Goal: Task Accomplishment & Management: Manage account settings

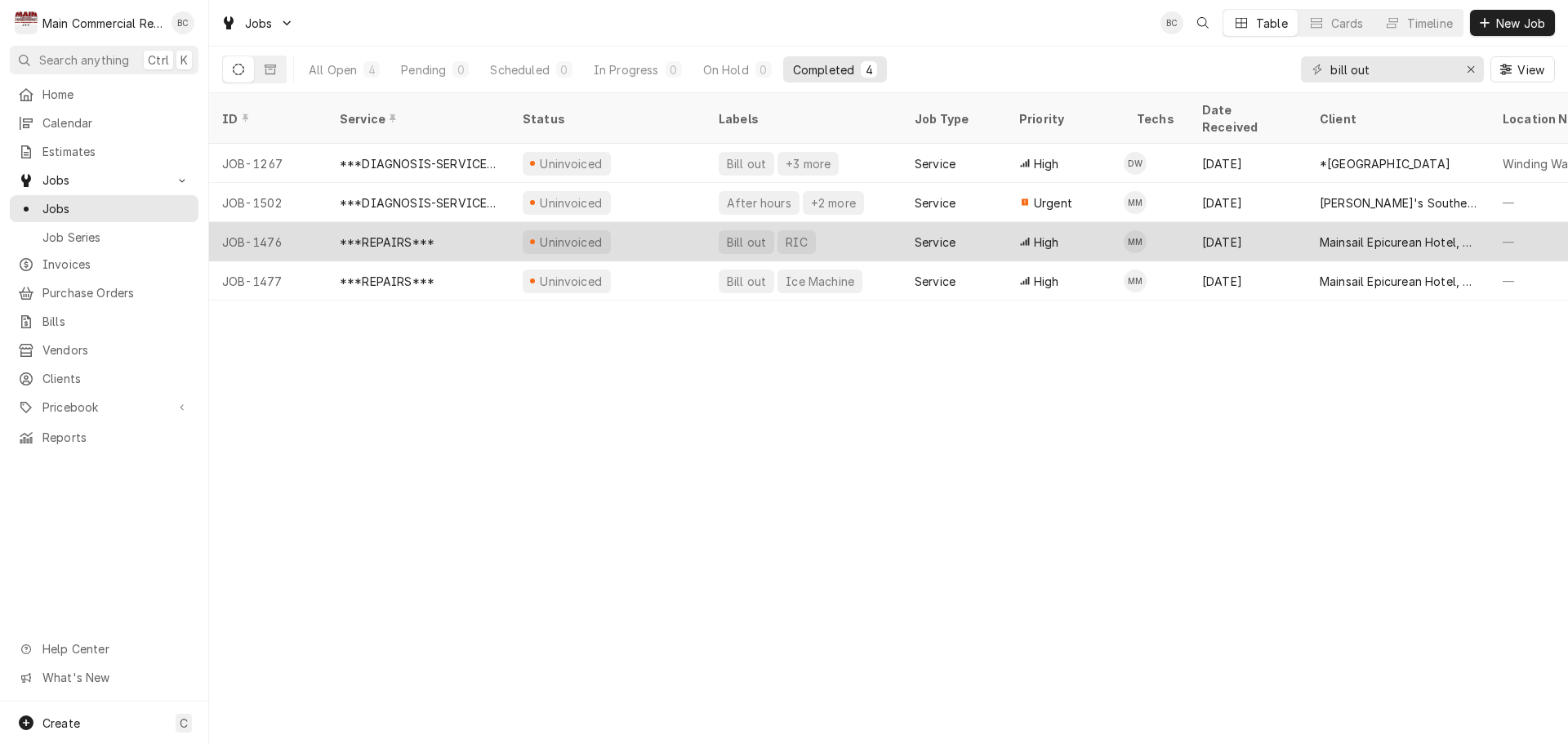
click at [745, 233] on div "Bill out" at bounding box center [747, 241] width 43 height 17
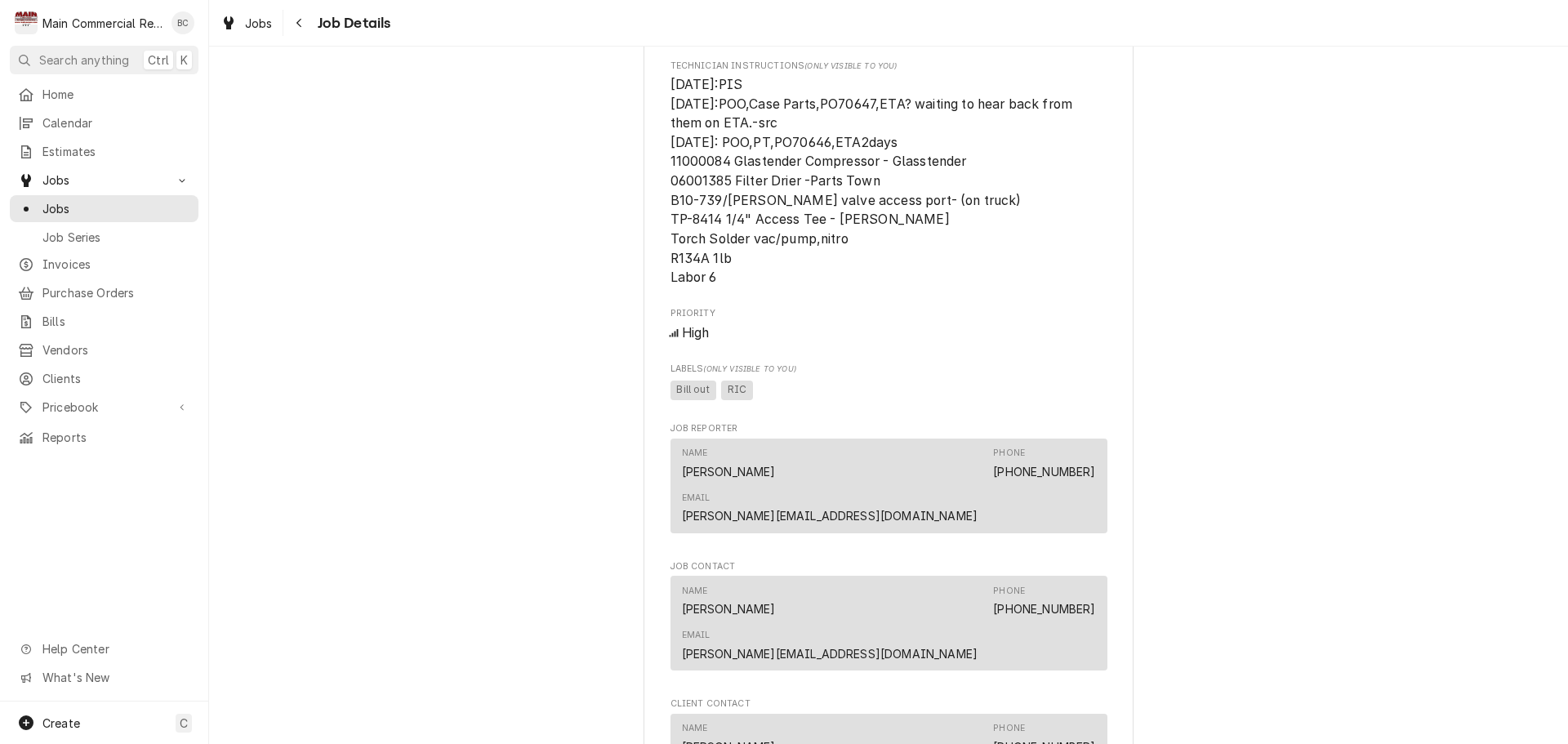
scroll to position [2156, 0]
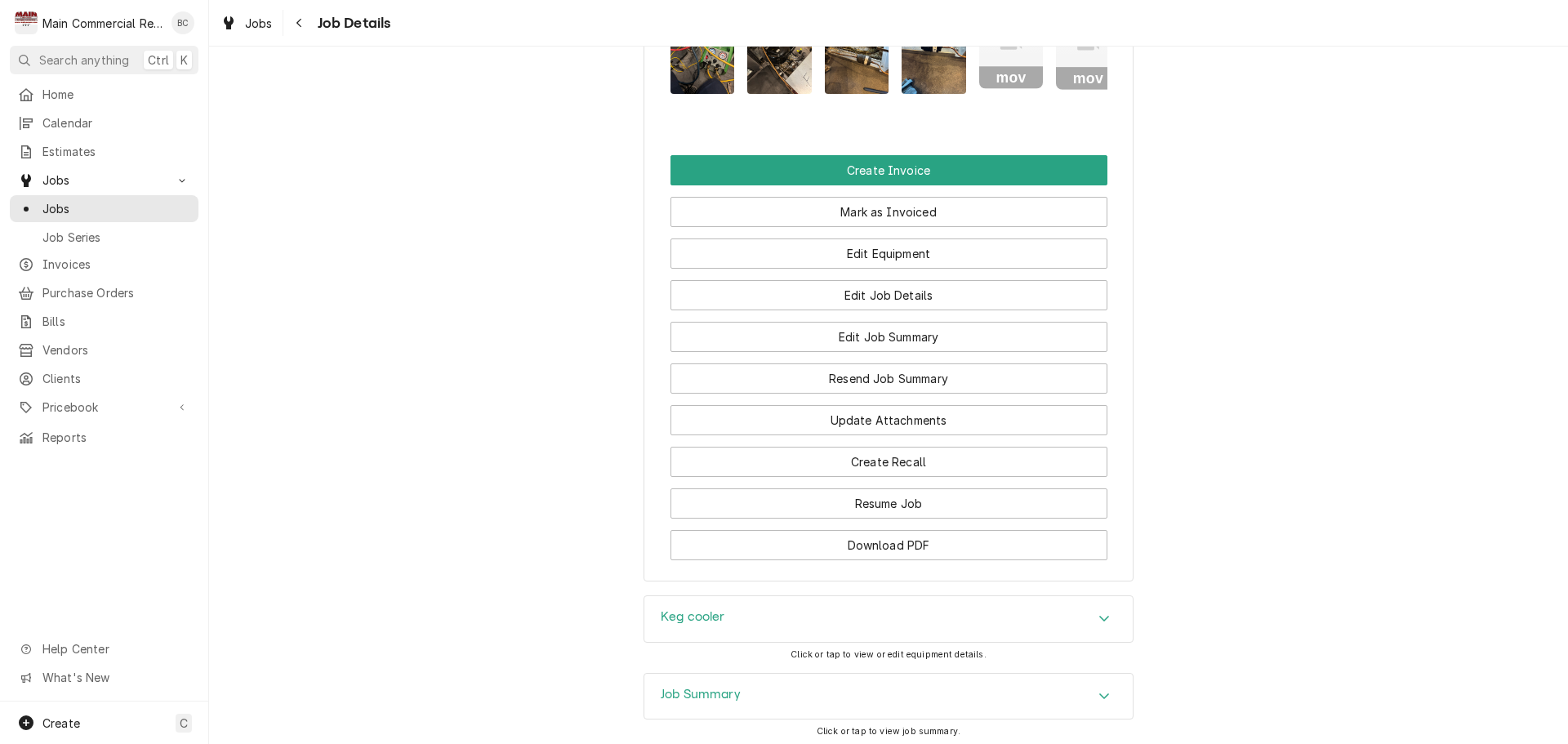
click at [700, 686] on h3 "Job Summary" at bounding box center [701, 694] width 80 height 16
click at [680, 609] on h3 "Keg cooler" at bounding box center [692, 616] width 64 height 16
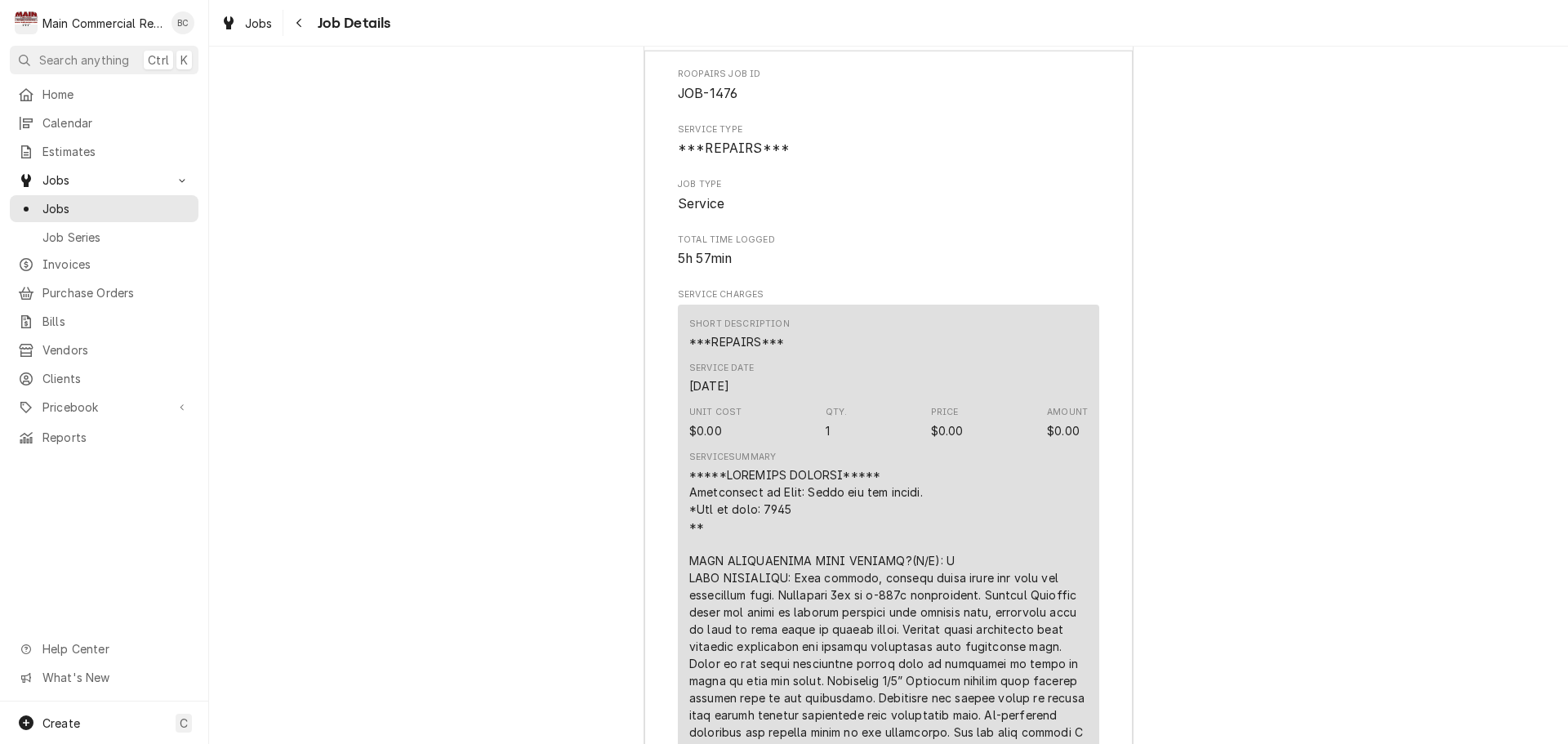
scroll to position [3300, 0]
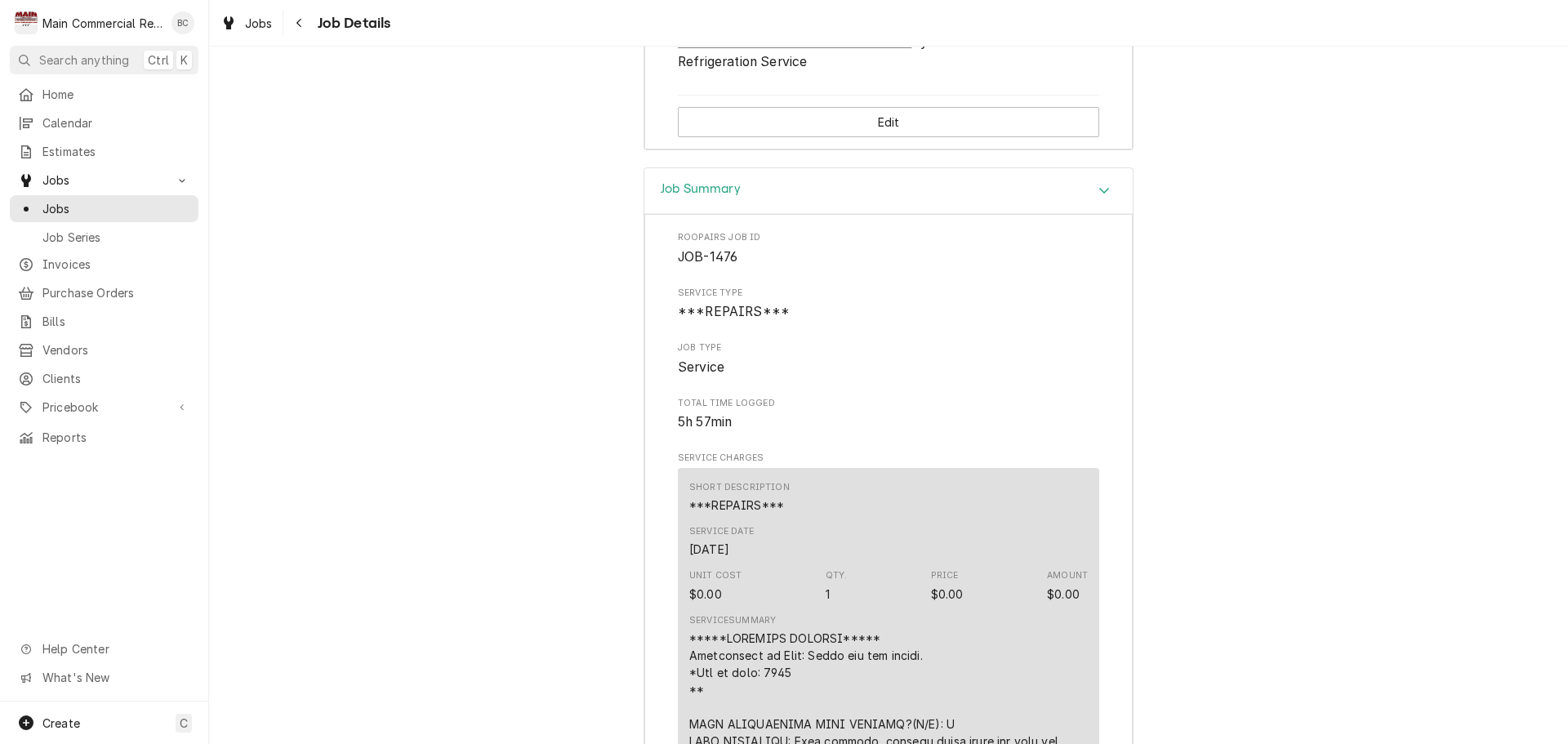
drag, startPoint x: 369, startPoint y: 534, endPoint x: 378, endPoint y: 533, distance: 9.1
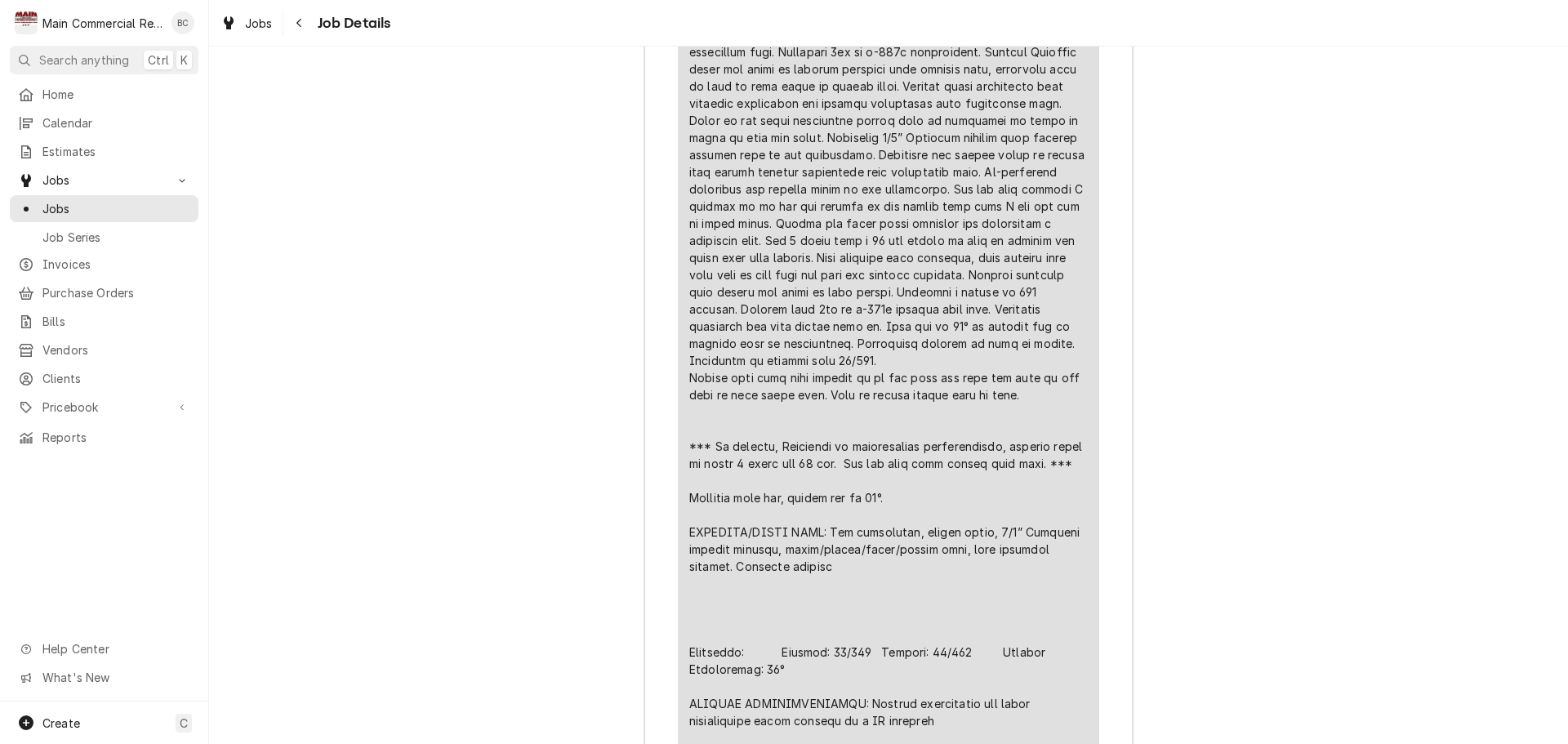
scroll to position [4034, 0]
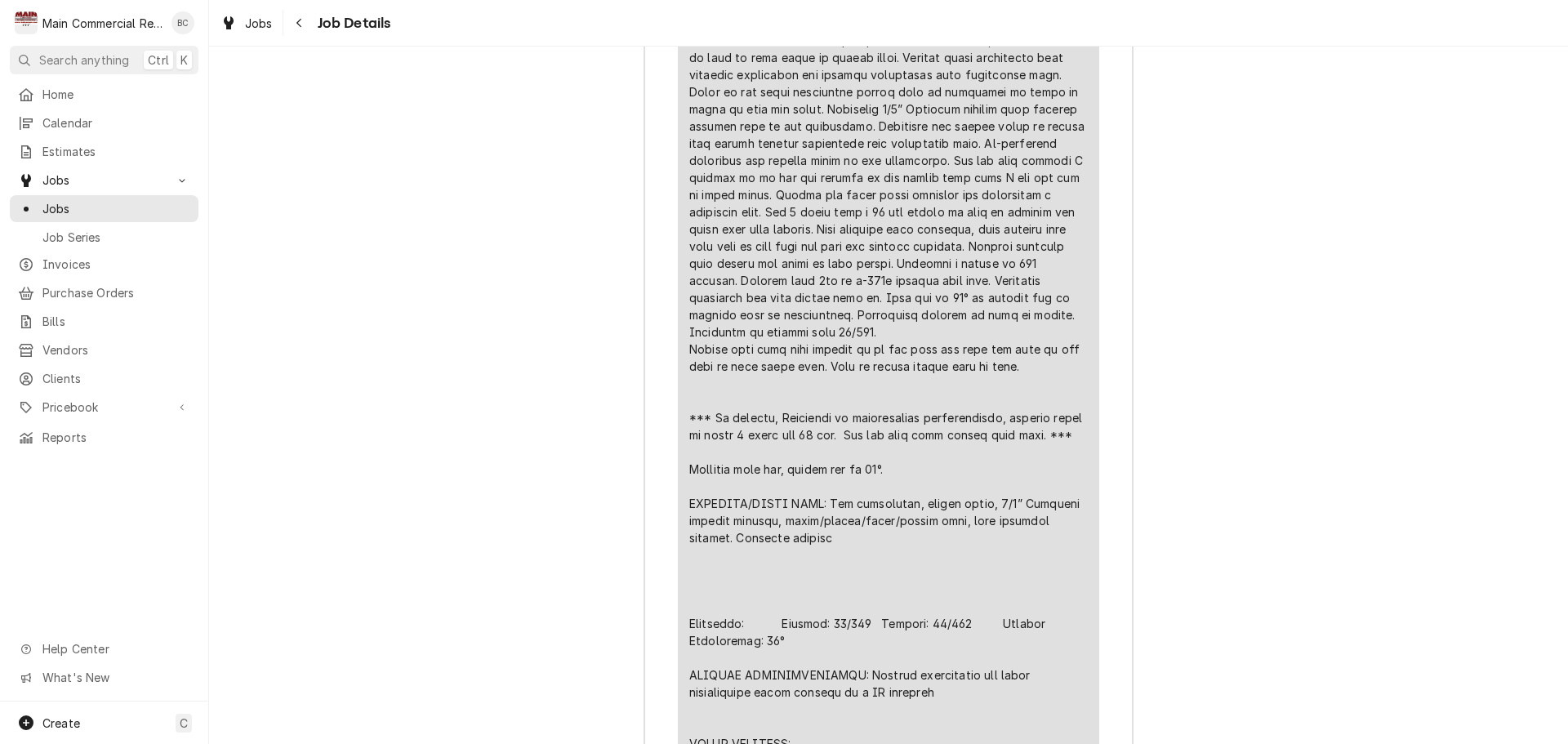
click at [689, 533] on div "Line Item" at bounding box center [888, 451] width 398 height 1114
drag, startPoint x: 683, startPoint y: 533, endPoint x: 936, endPoint y: 546, distance: 253.3
click at [936, 546] on div "Line Item" at bounding box center [888, 451] width 398 height 1114
copy div "FURTHER RECOMMENDATIONS: Regular maintenance per prior conversation about setti…"
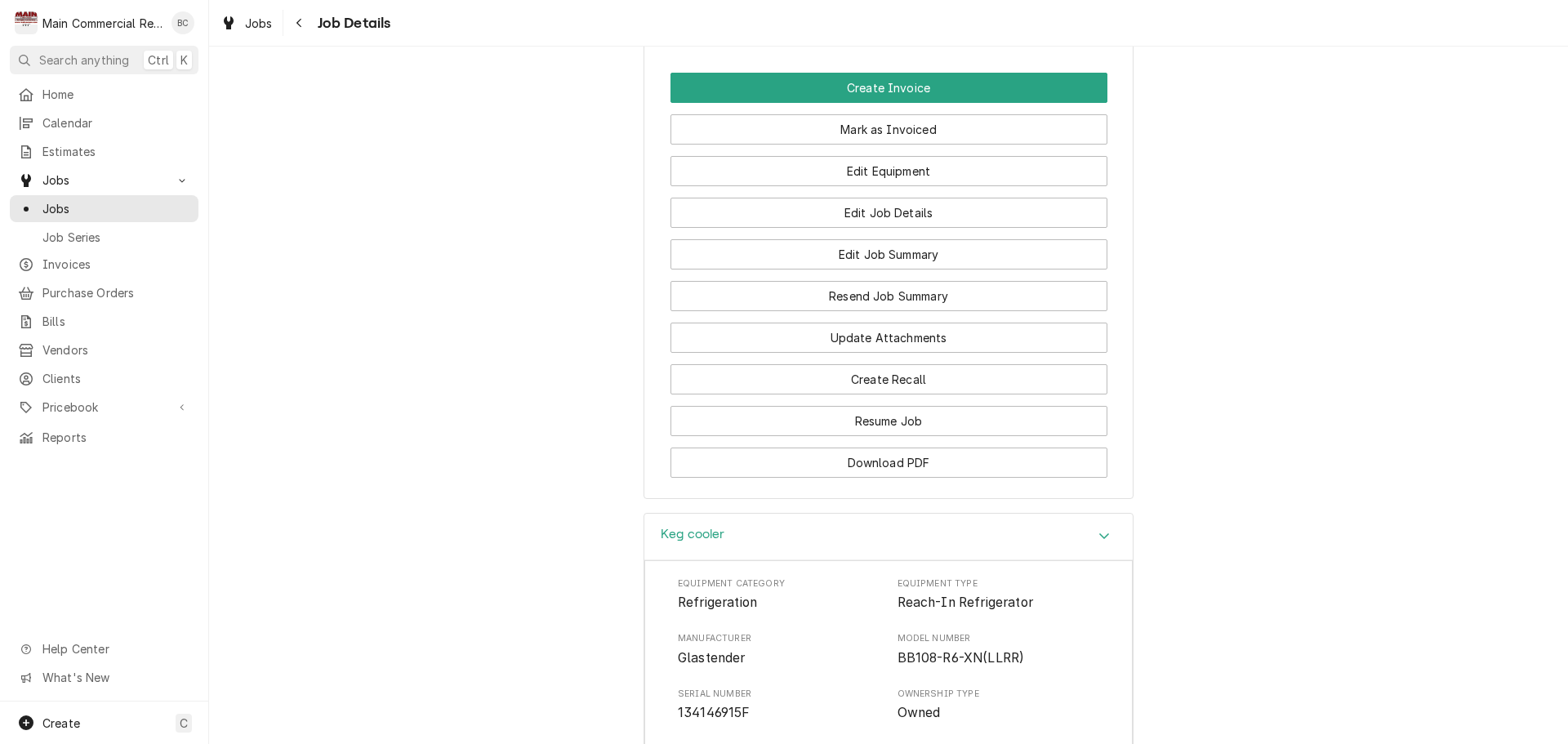
scroll to position [2238, 0]
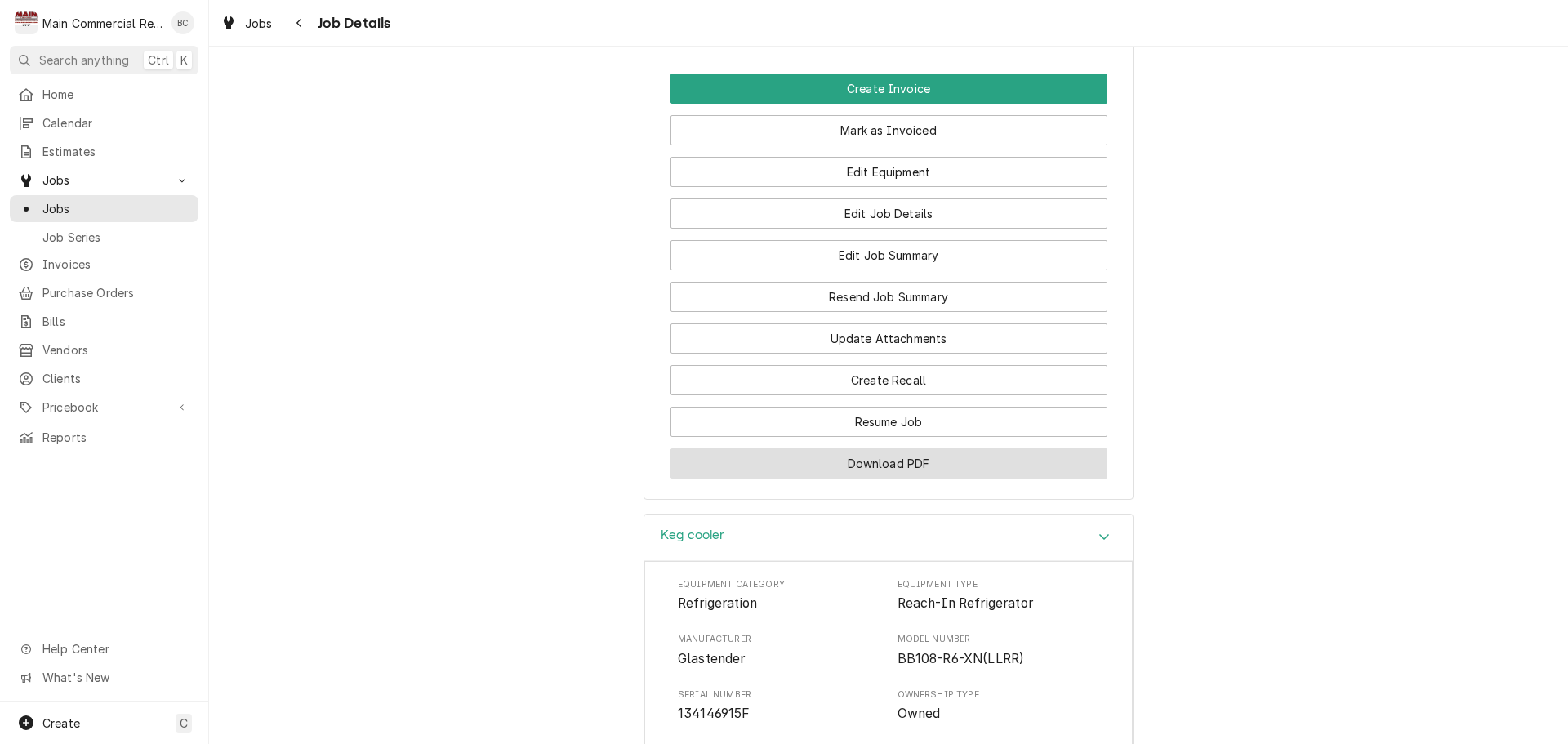
click at [878, 448] on button "Download PDF" at bounding box center [889, 463] width 437 height 30
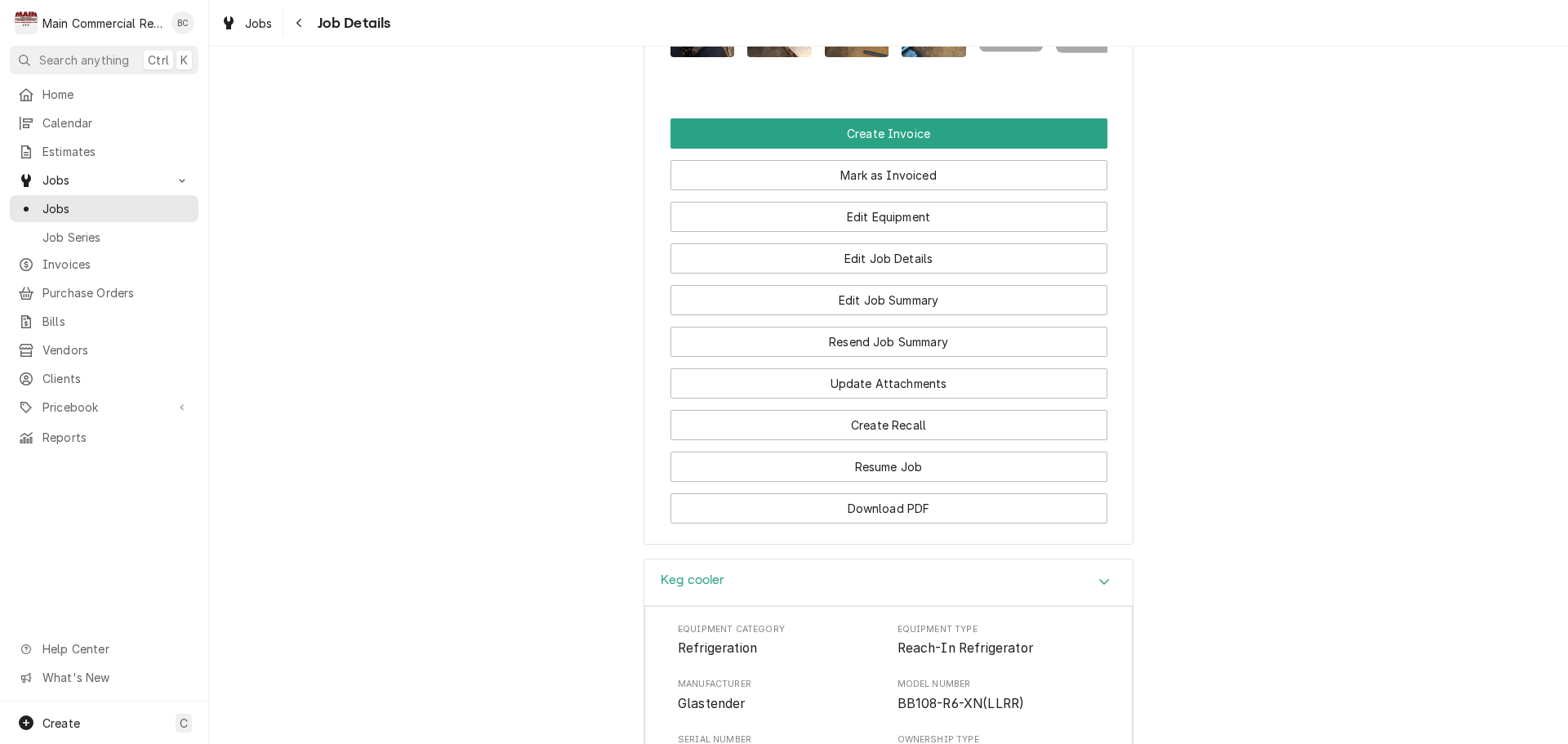
scroll to position [2156, 0]
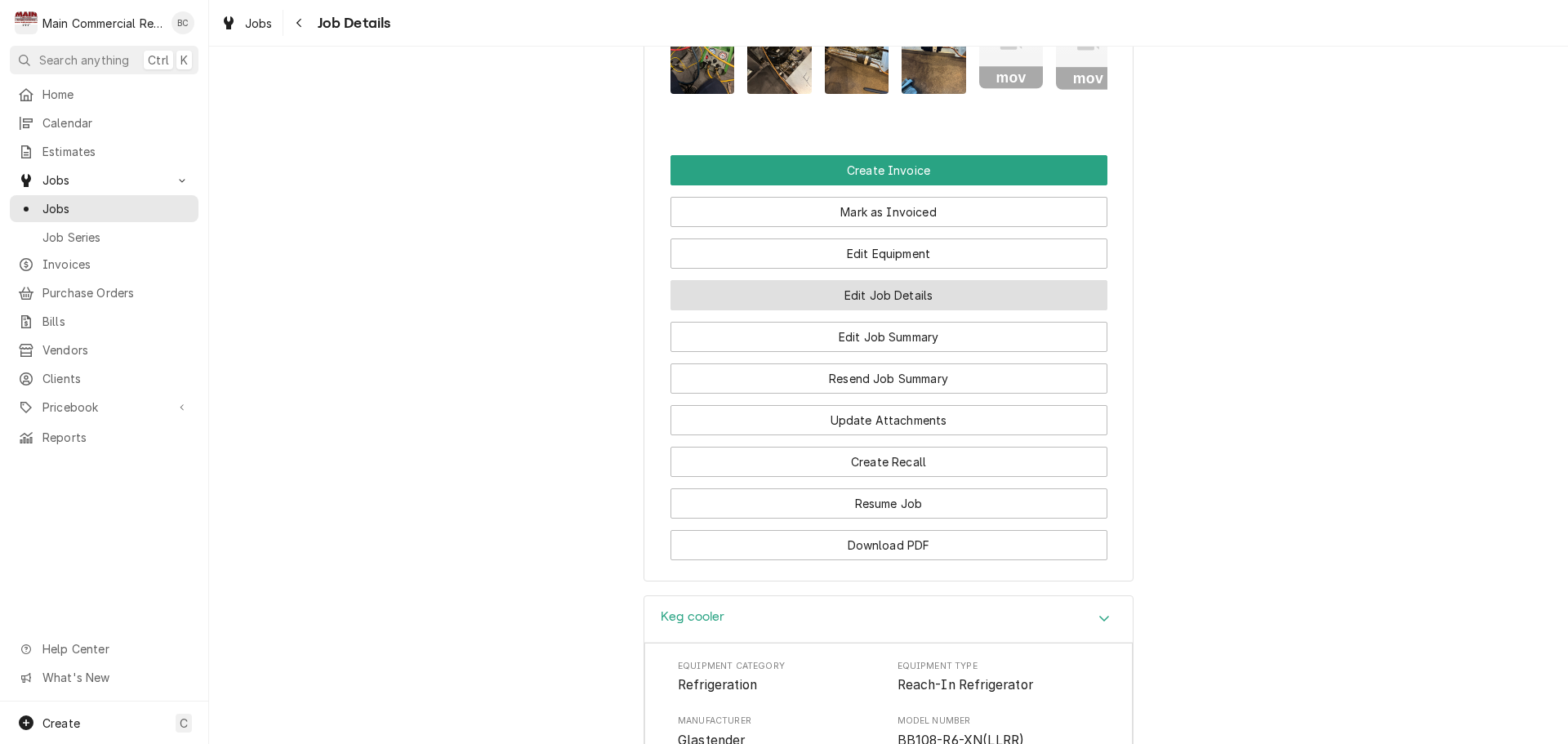
click at [877, 280] on button "Edit Job Details" at bounding box center [889, 295] width 437 height 30
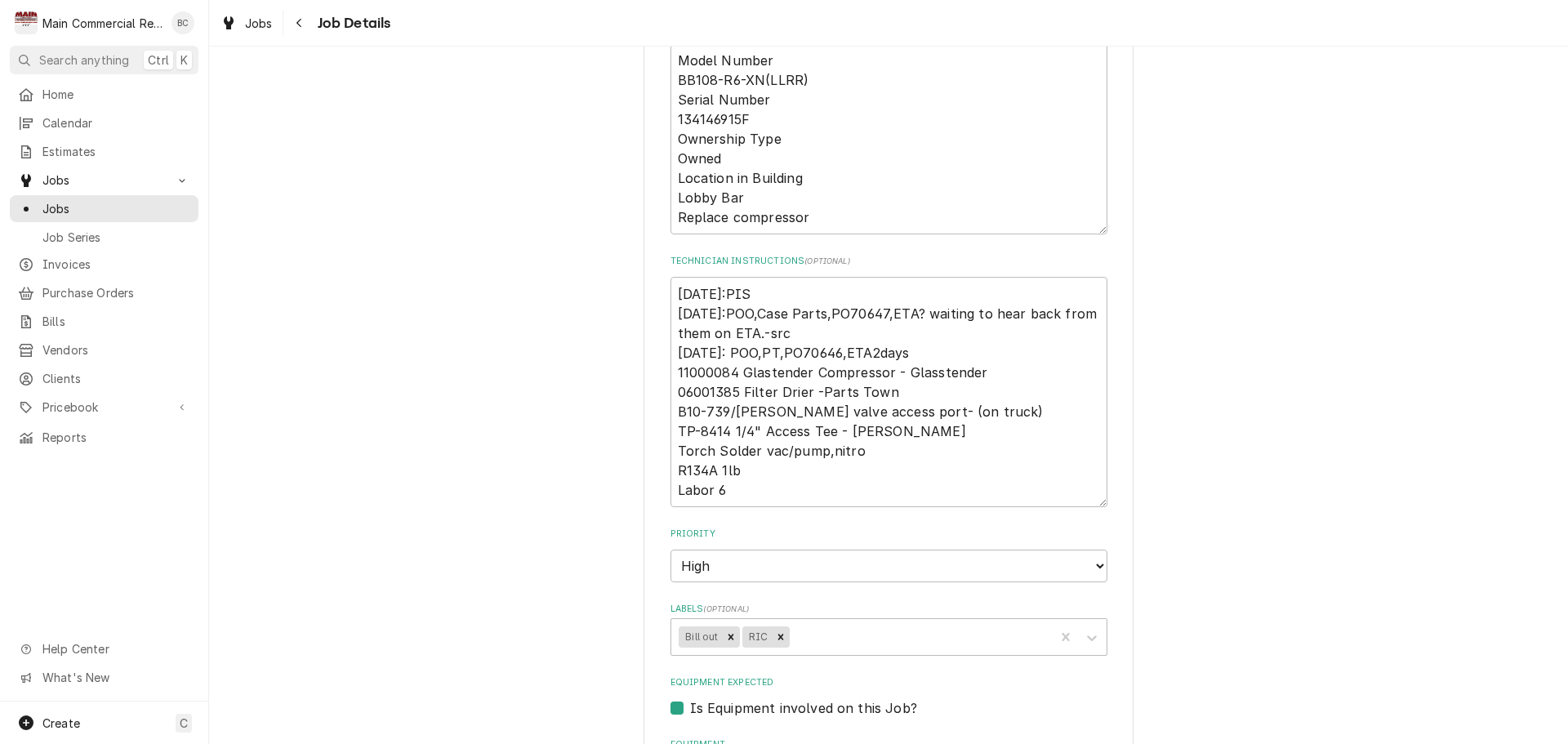
scroll to position [489, 0]
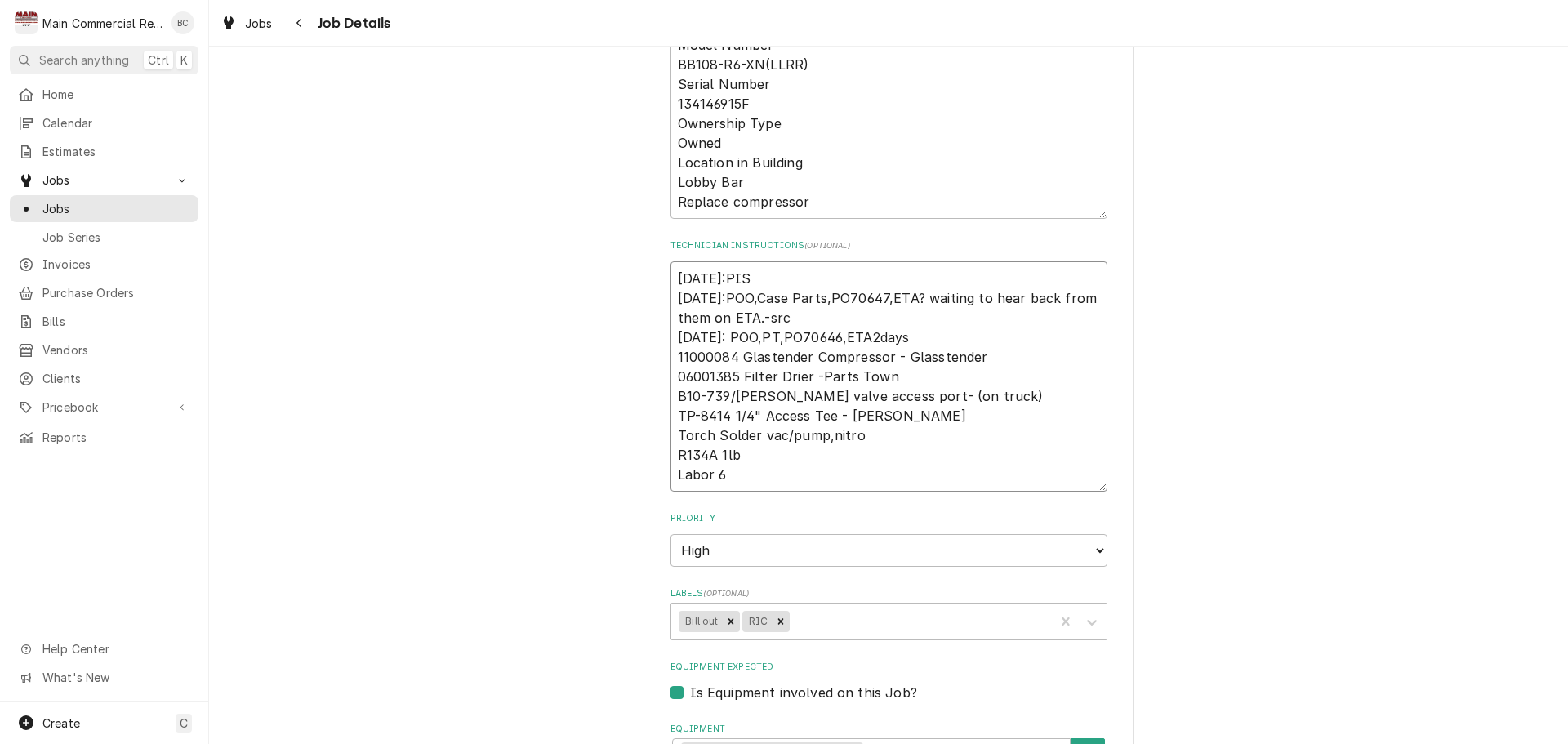
click at [671, 273] on textarea "9/30/25:PIS 9/25/25:POO,Case Parts,PO70647,ETA? waiting to hear back from them …" at bounding box center [889, 376] width 437 height 230
type textarea "x"
type textarea "9/30/25:PIS 9/25/25:POO,Case Parts,PO70647,ETA? waiting to hear back from them …"
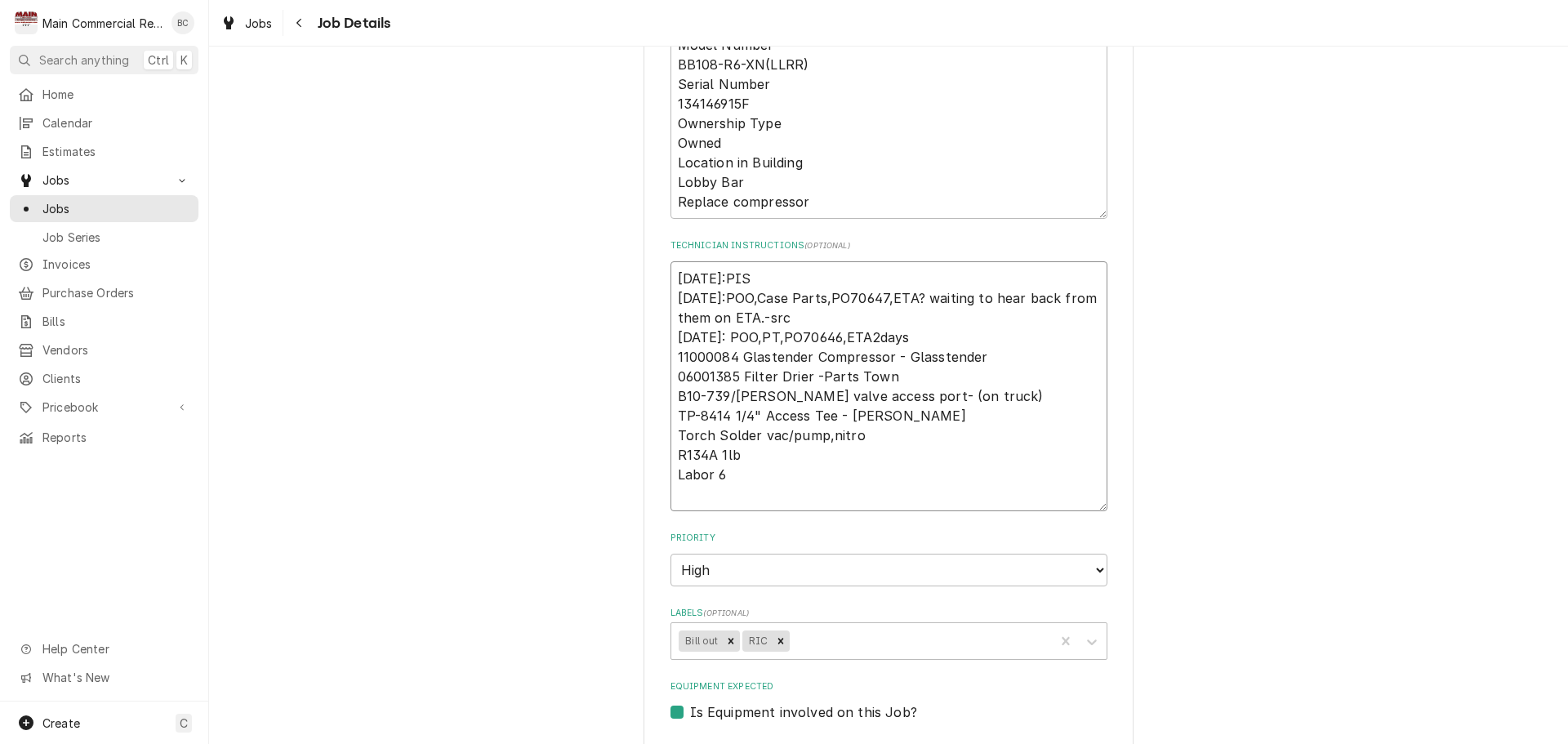
type textarea "x"
type textarea "I 9/30/25:PIS 9/25/25:POO,Case Parts,PO70647,ETA? waiting to hear back from the…"
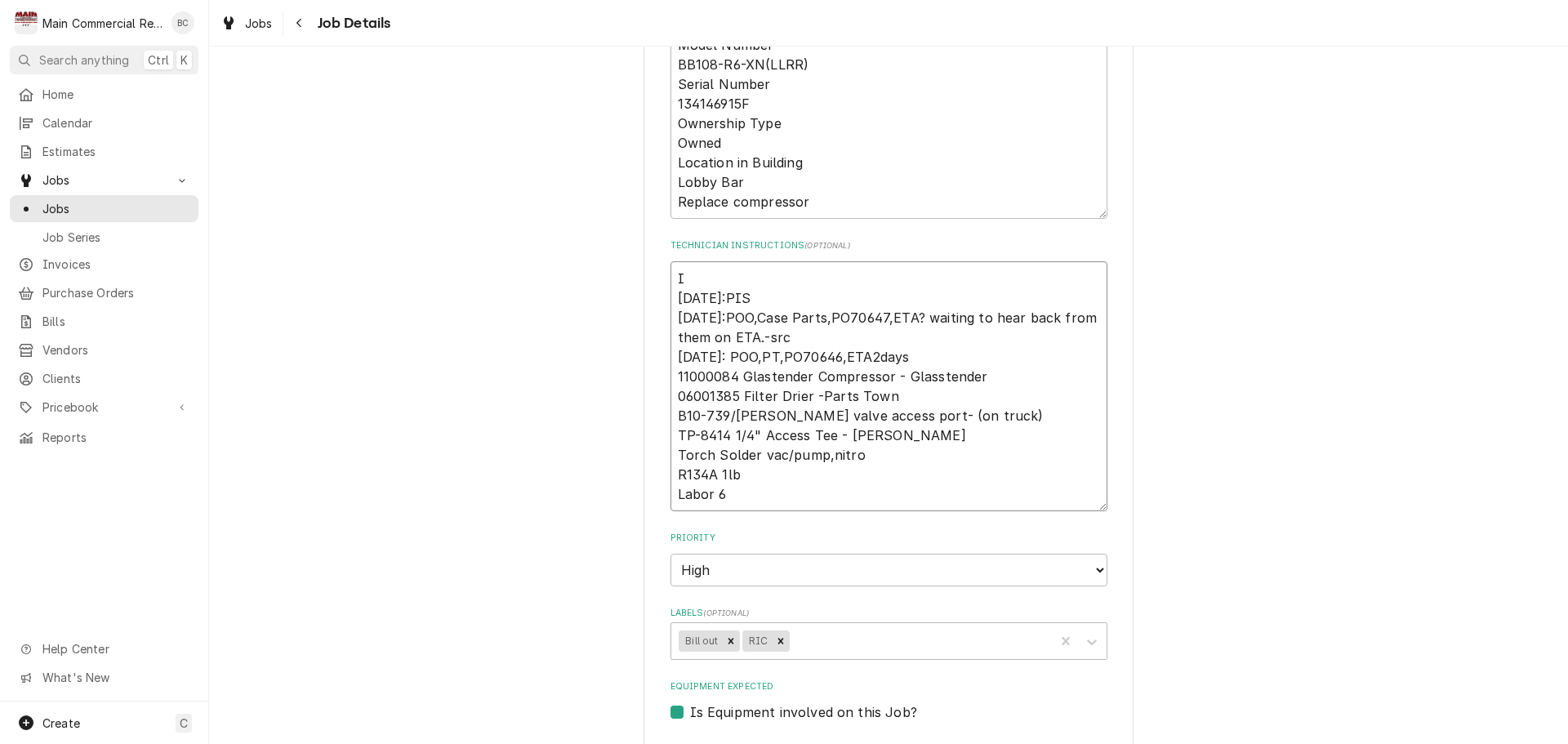
type textarea "x"
type textarea "IN 9/30/25:PIS 9/25/25:POO,Case Parts,PO70647,ETA? waiting to hear back from th…"
type textarea "x"
type textarea "INV 9/30/25:PIS 9/25/25:POO,Case Parts,PO70647,ETA? waiting to hear back from t…"
type textarea "x"
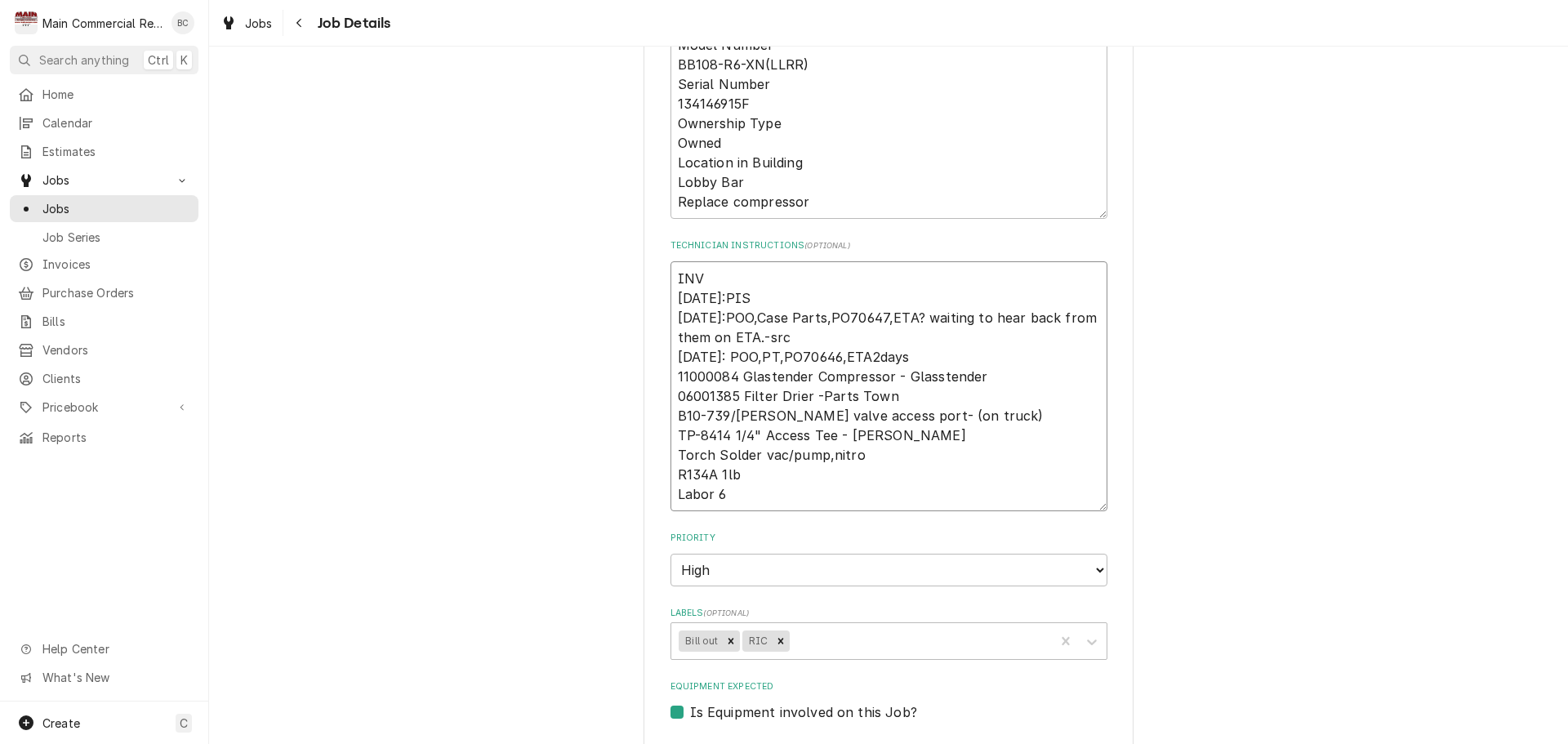
type textarea "INV# 9/30/25:PIS 9/25/25:POO,Case Parts,PO70647,ETA? waiting to hear back from …"
type textarea "x"
type textarea "INV#1 9/30/25:PIS 9/25/25:POO,Case Parts,PO70647,ETA? waiting to hear back from…"
type textarea "x"
type textarea "INV#15 9/30/25:PIS 9/25/25:POO,Case Parts,PO70647,ETA? waiting to hear back fro…"
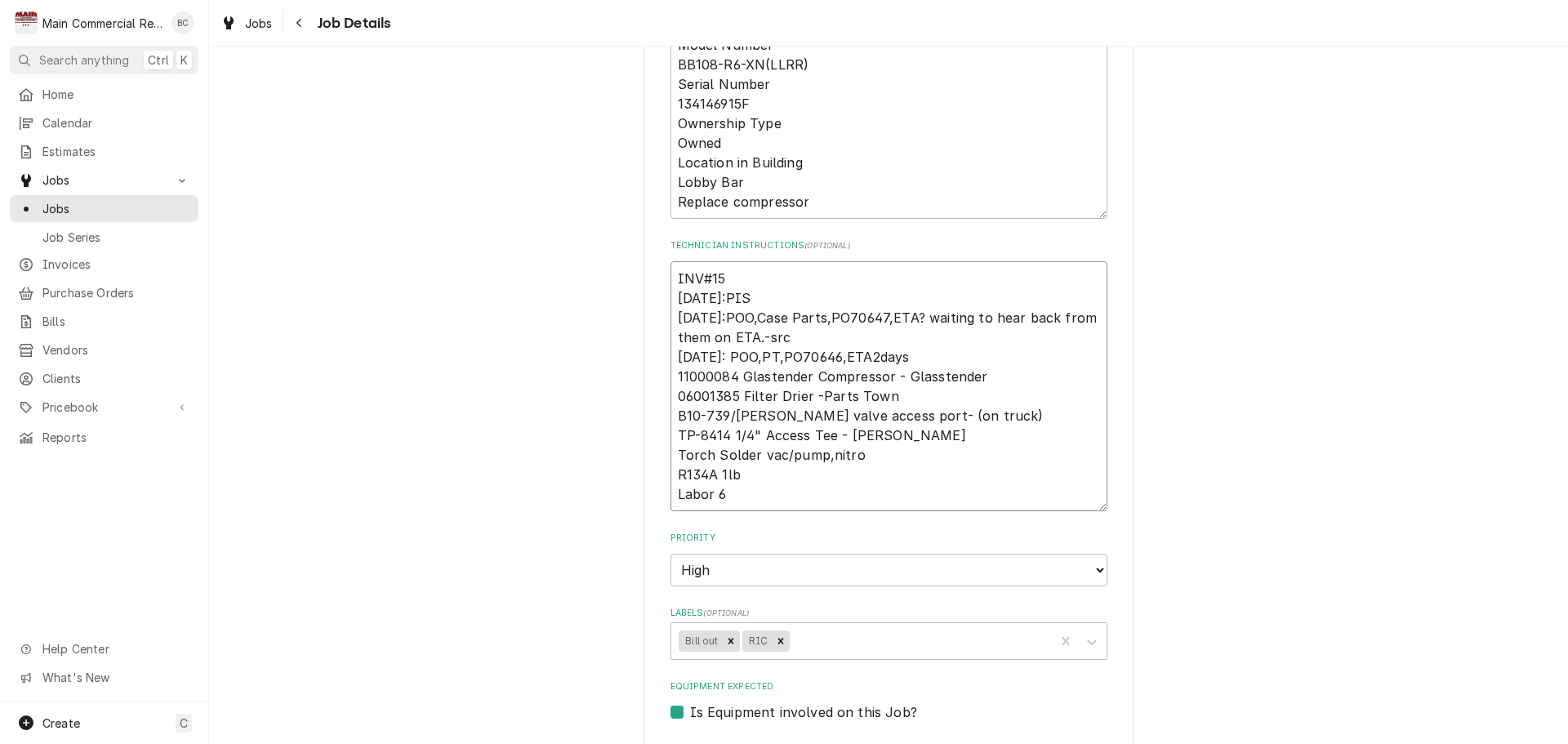
type textarea "x"
type textarea "INV#152 9/30/25:PIS 9/25/25:POO,Case Parts,PO70647,ETA? waiting to hear back fr…"
type textarea "x"
type textarea "INV#1523 9/30/25:PIS 9/25/25:POO,Case Parts,PO70647,ETA? waiting to hear back f…"
type textarea "x"
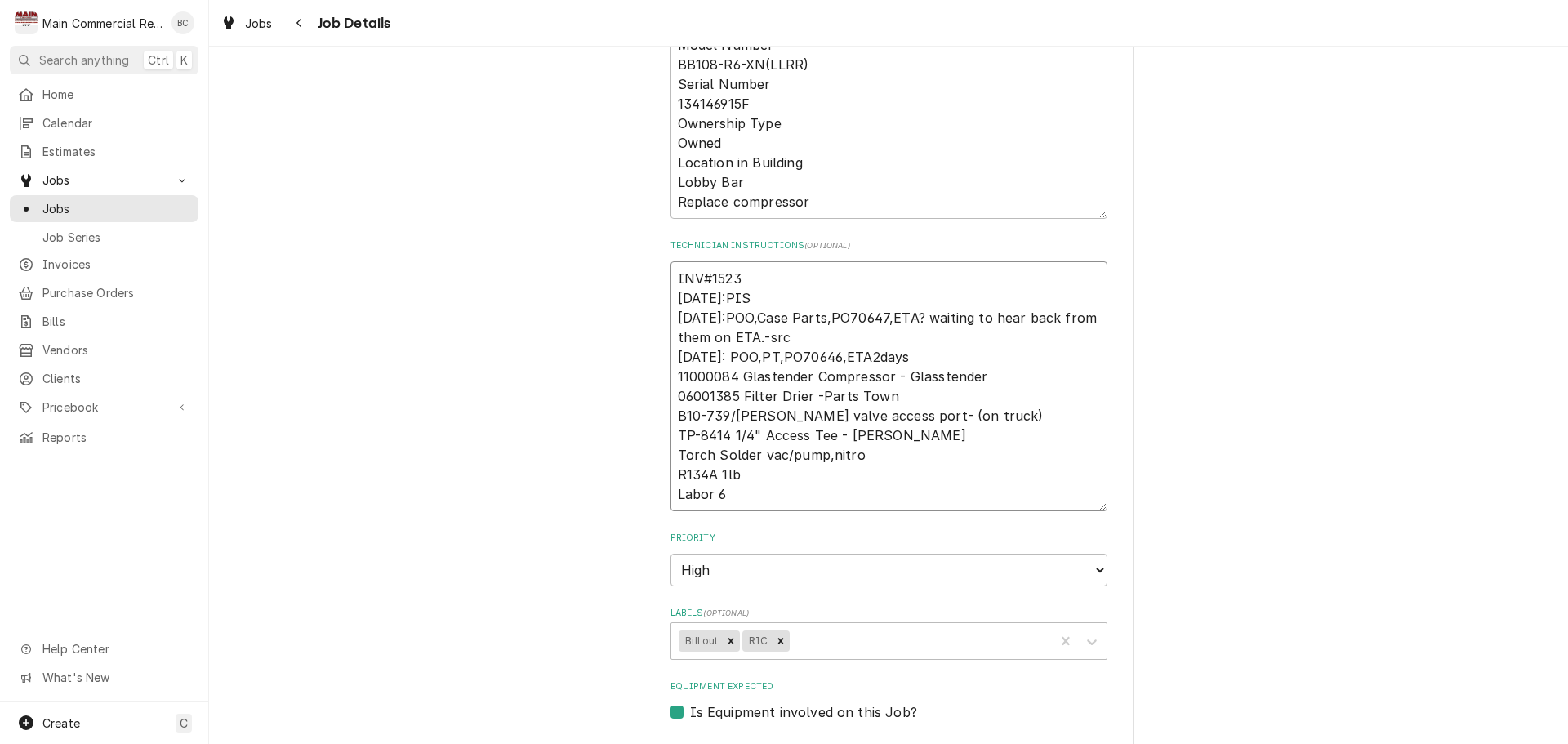
type textarea "INV#15234 9/30/25:PIS 9/25/25:POO,Case Parts,PO70647,ETA? waiting to hear back …"
type textarea "x"
type textarea "INV#152342 9/30/25:PIS 9/25/25:POO,Case Parts,PO70647,ETA? waiting to hear back…"
type textarea "x"
click at [726, 640] on icon "Remove Bill out" at bounding box center [731, 641] width 11 height 11
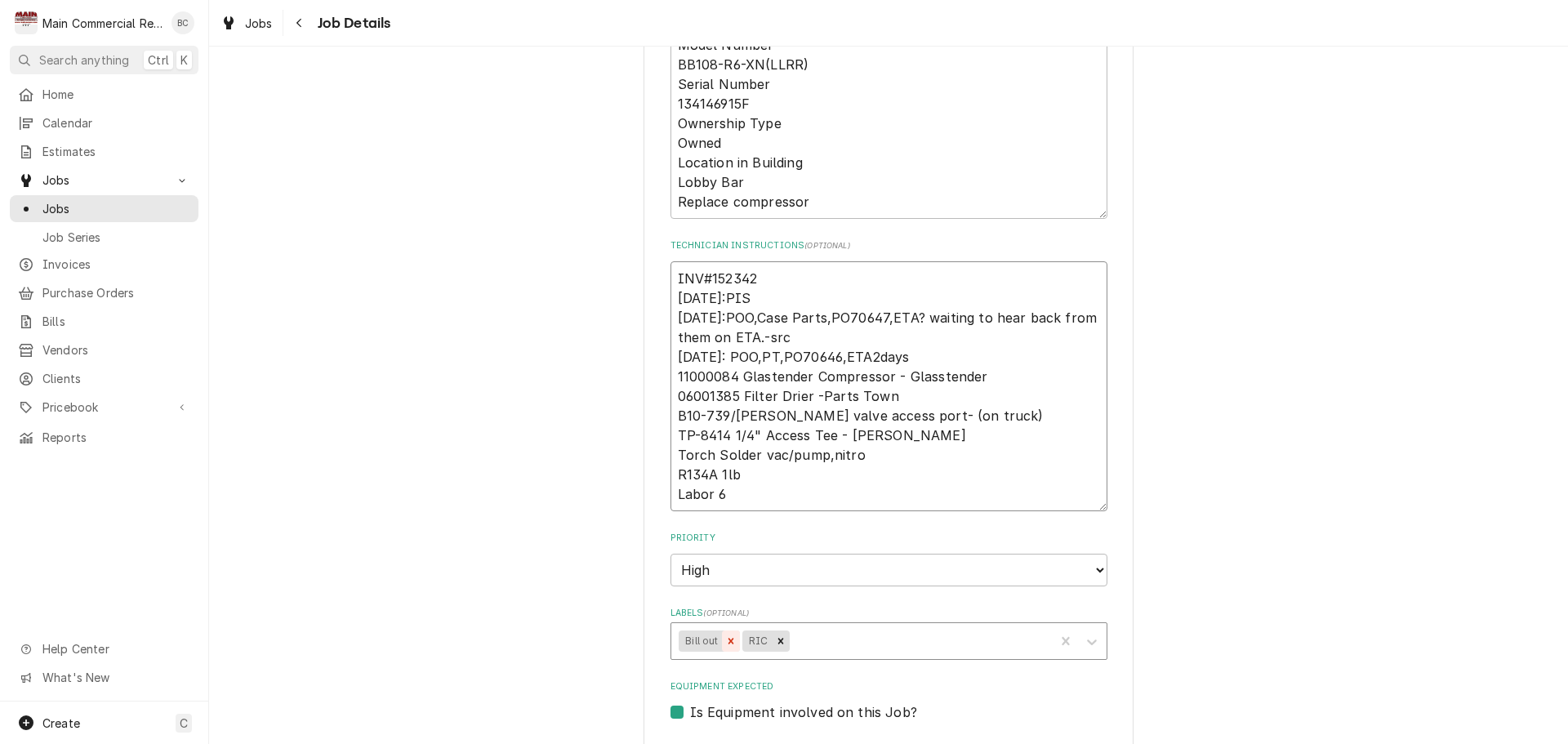
type textarea "INV#152342 9/30/25:PIS 9/25/25:POO,Case Parts,PO70647,ETA? waiting to hear back…"
type textarea "x"
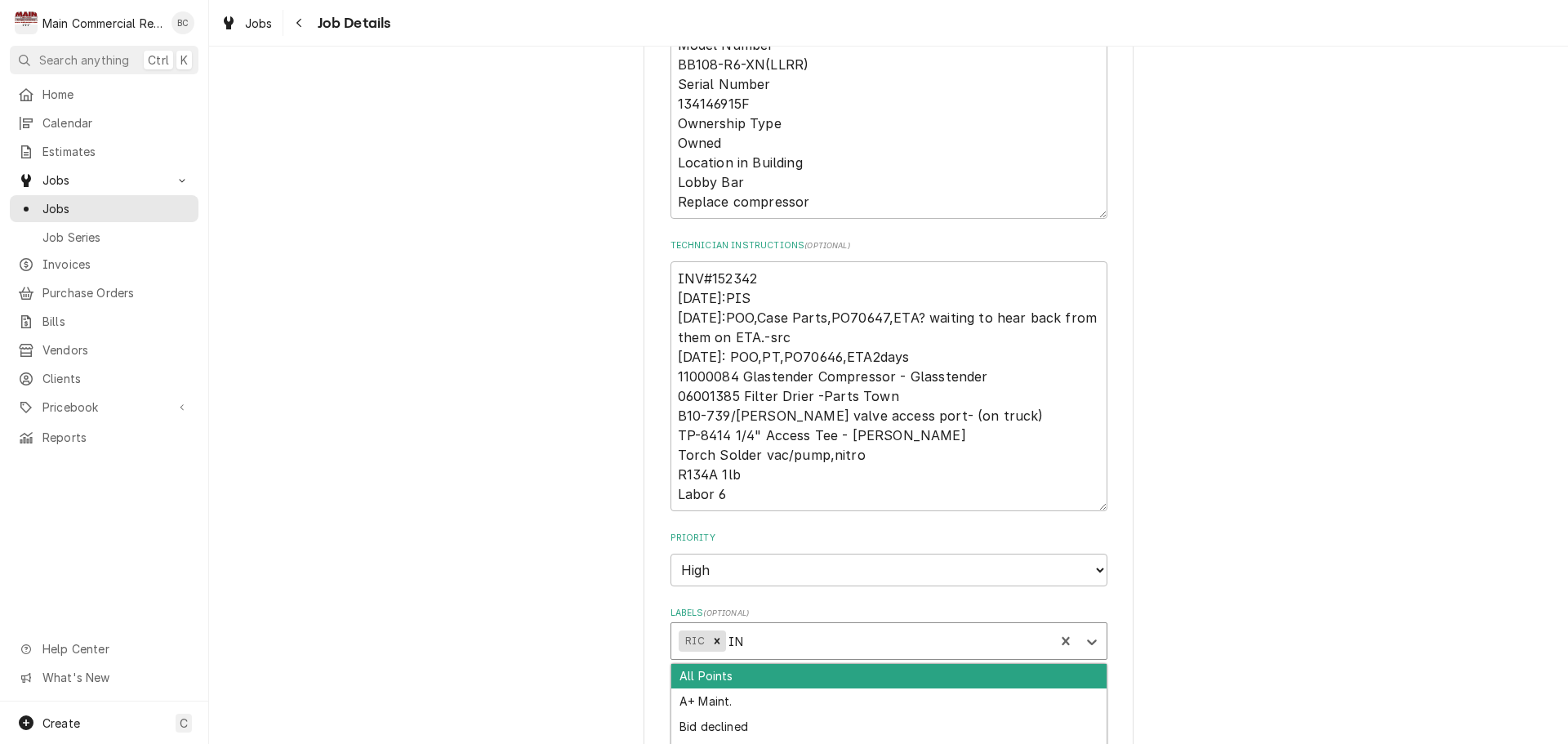
type input "INV"
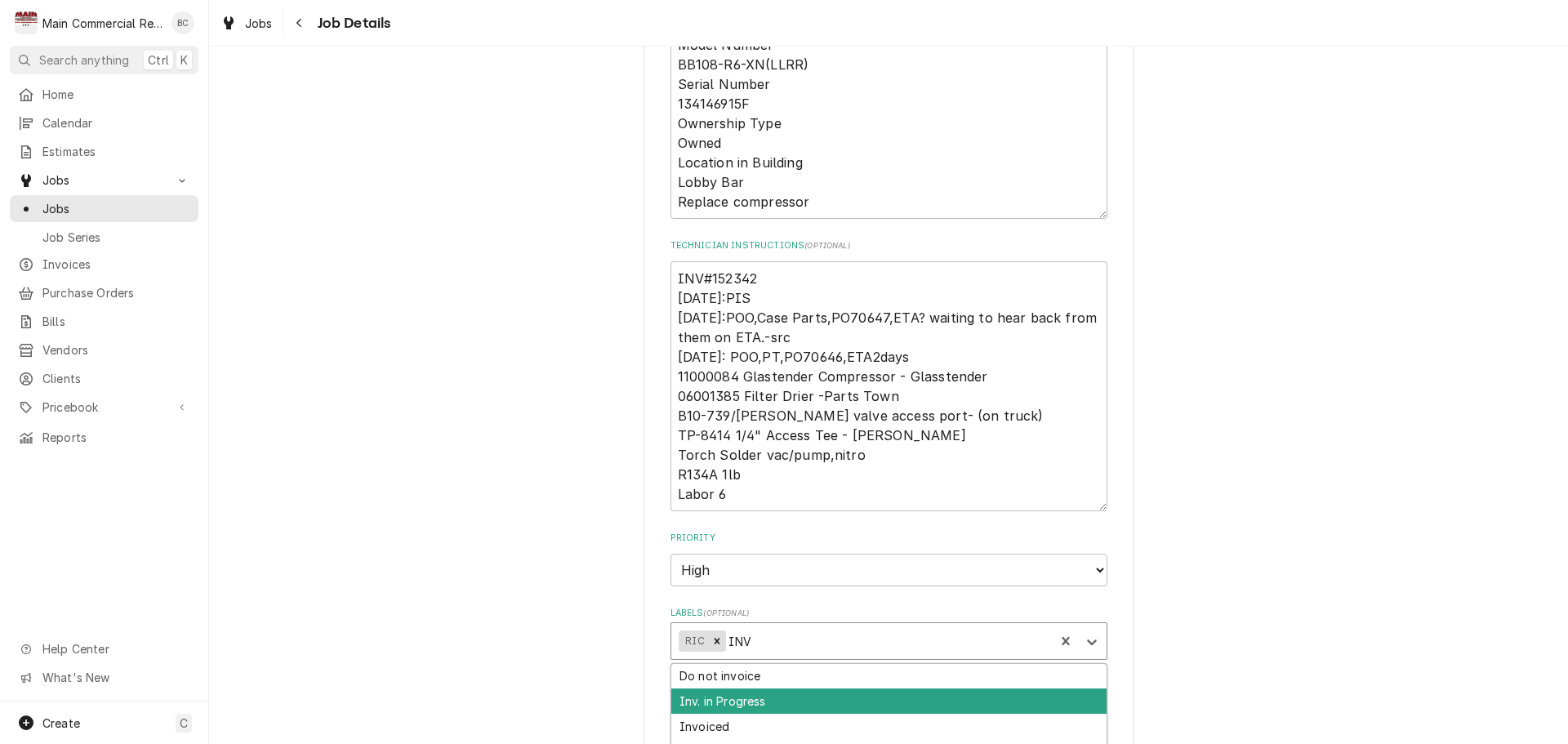
click at [736, 699] on div "Inv. in Progress" at bounding box center [889, 700] width 436 height 25
type textarea "x"
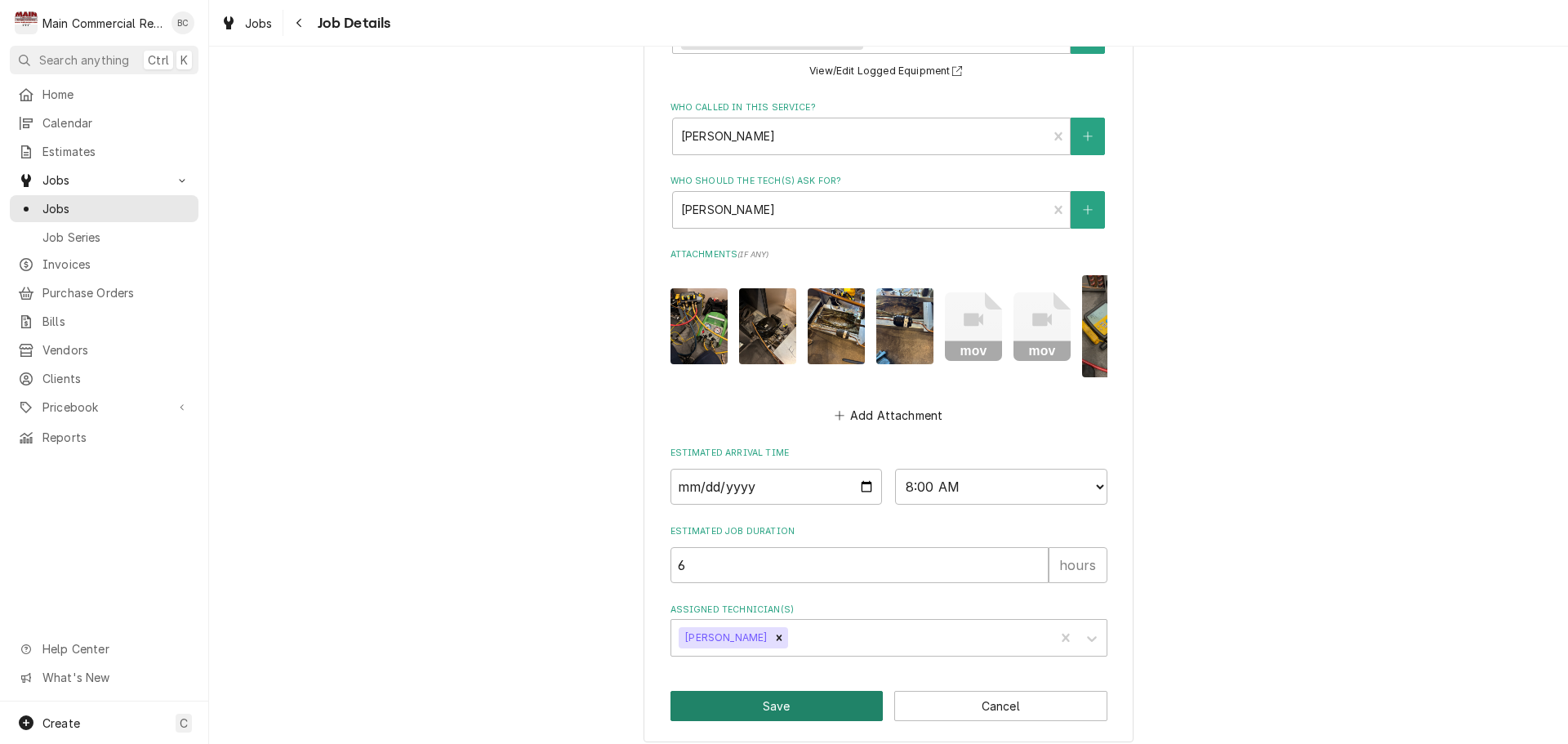
scroll to position [1276, 0]
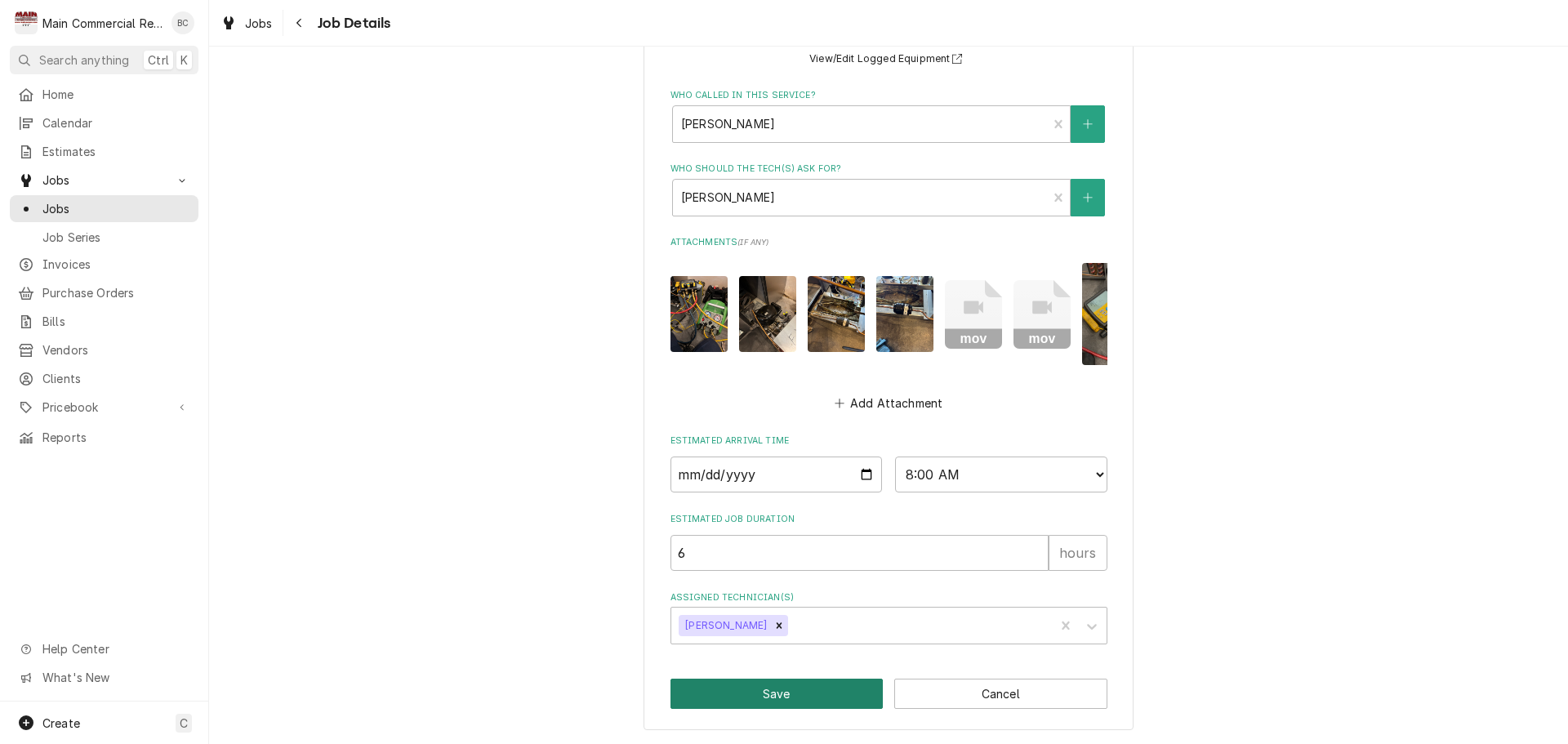
click at [733, 693] on button "Save" at bounding box center [777, 694] width 214 height 30
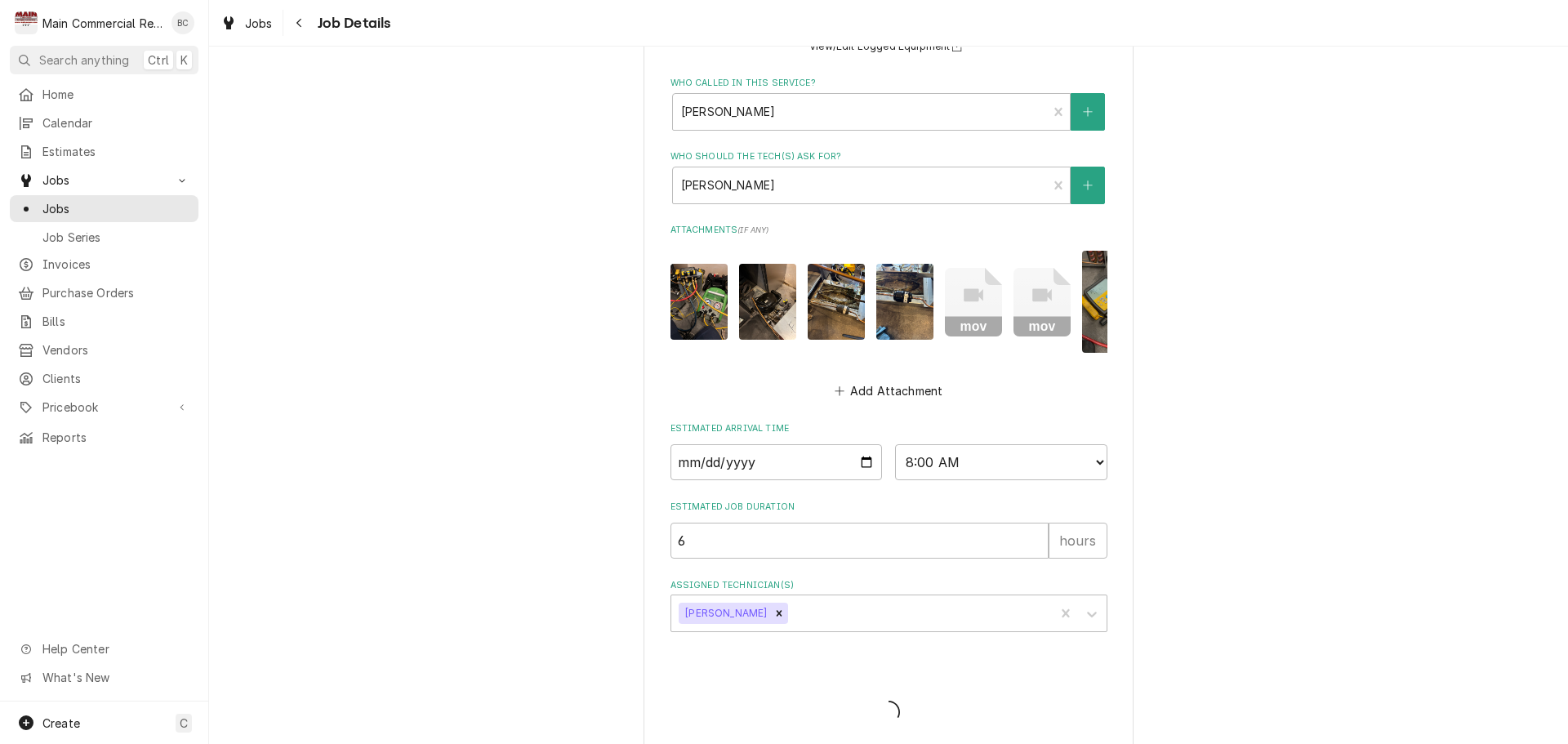
type textarea "x"
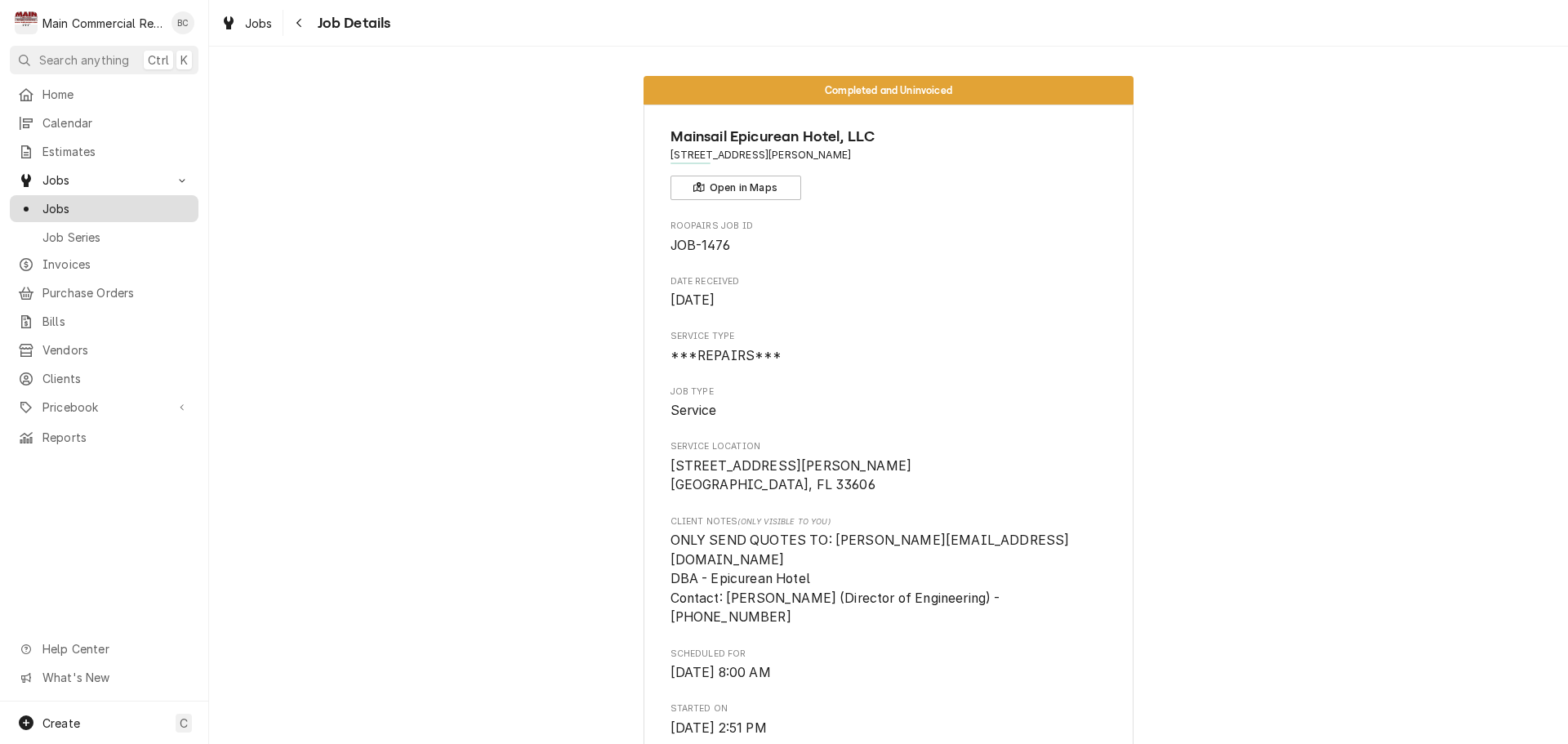
click at [85, 200] on span "Jobs" at bounding box center [117, 209] width 148 height 17
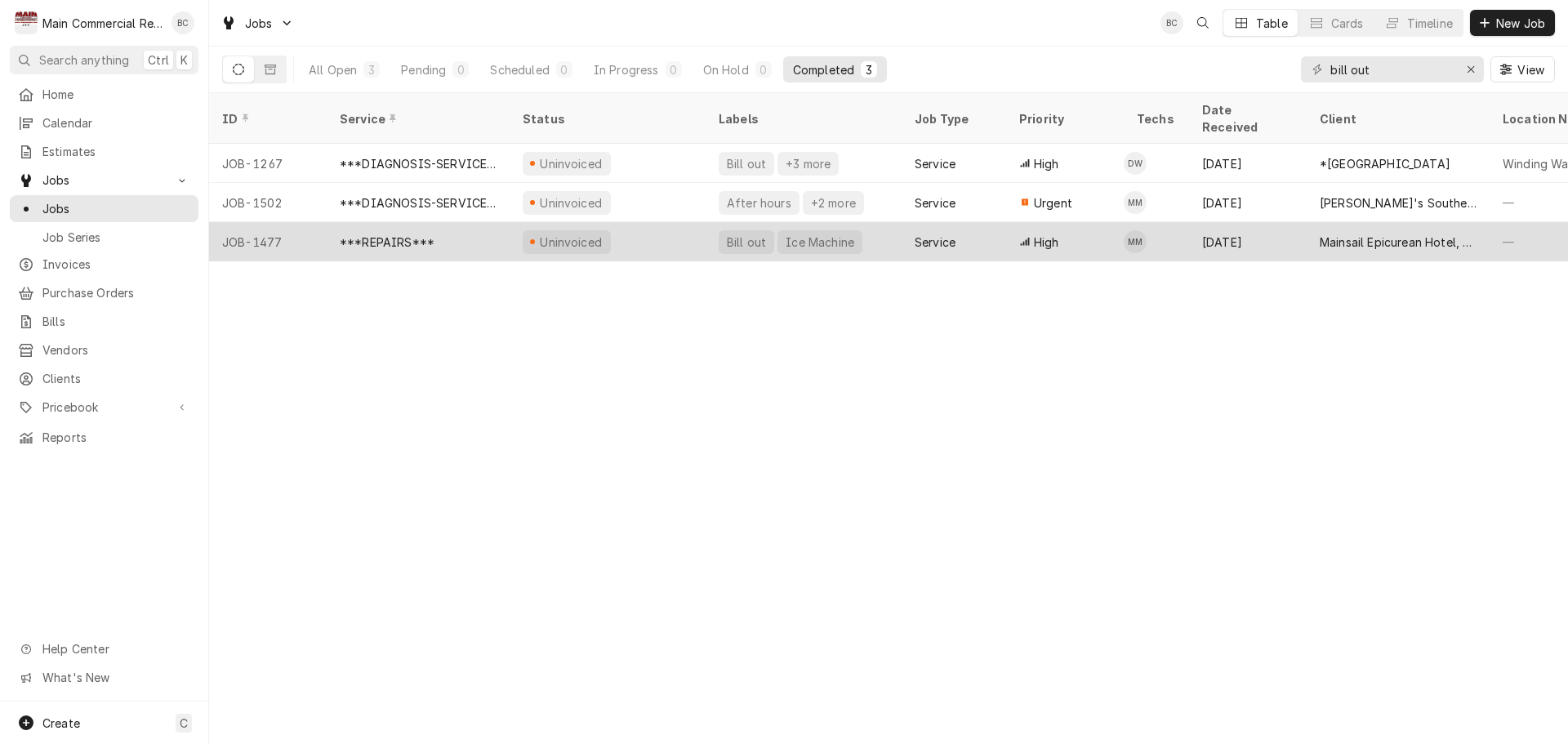
click at [742, 233] on div "Bill out" at bounding box center [747, 241] width 43 height 17
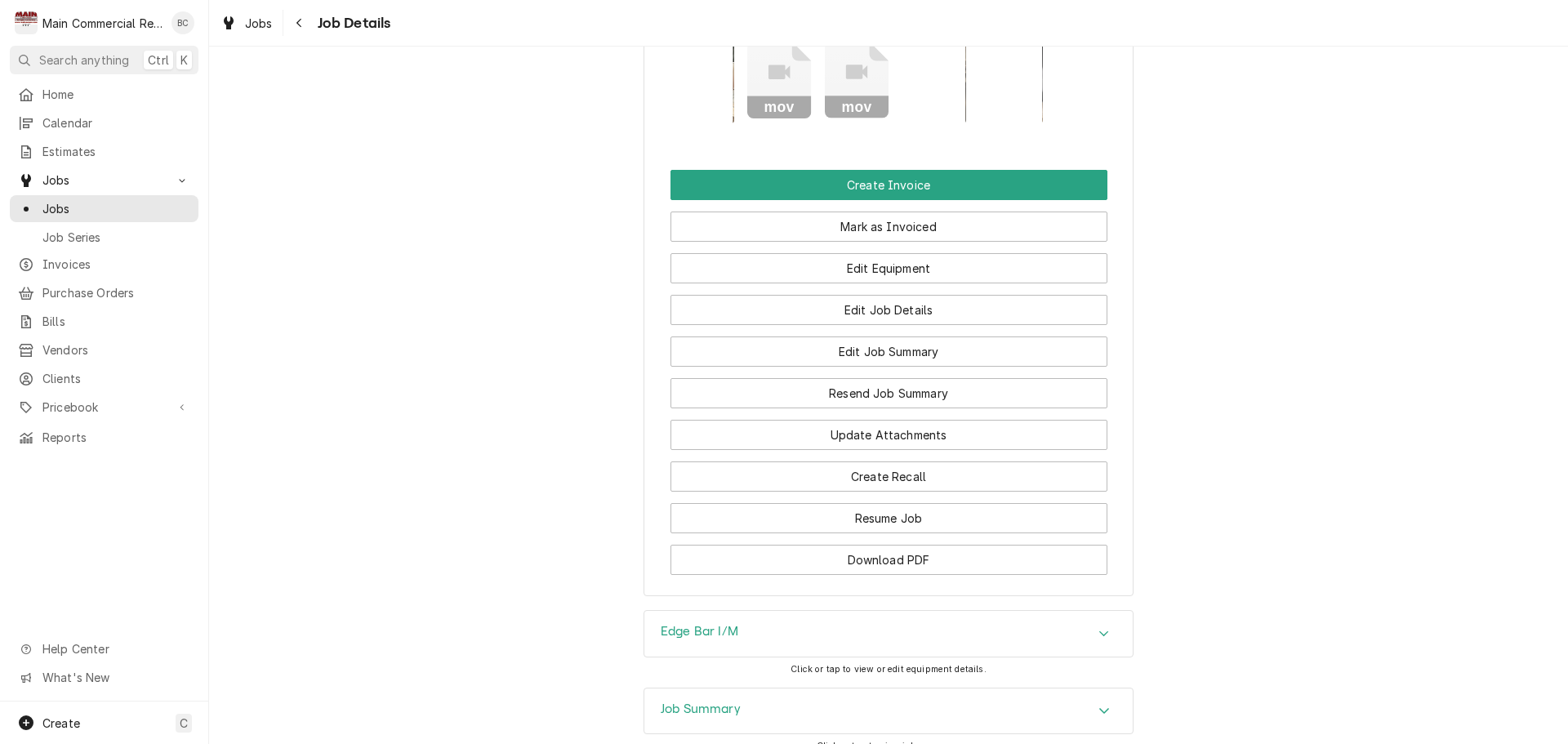
scroll to position [2070, 0]
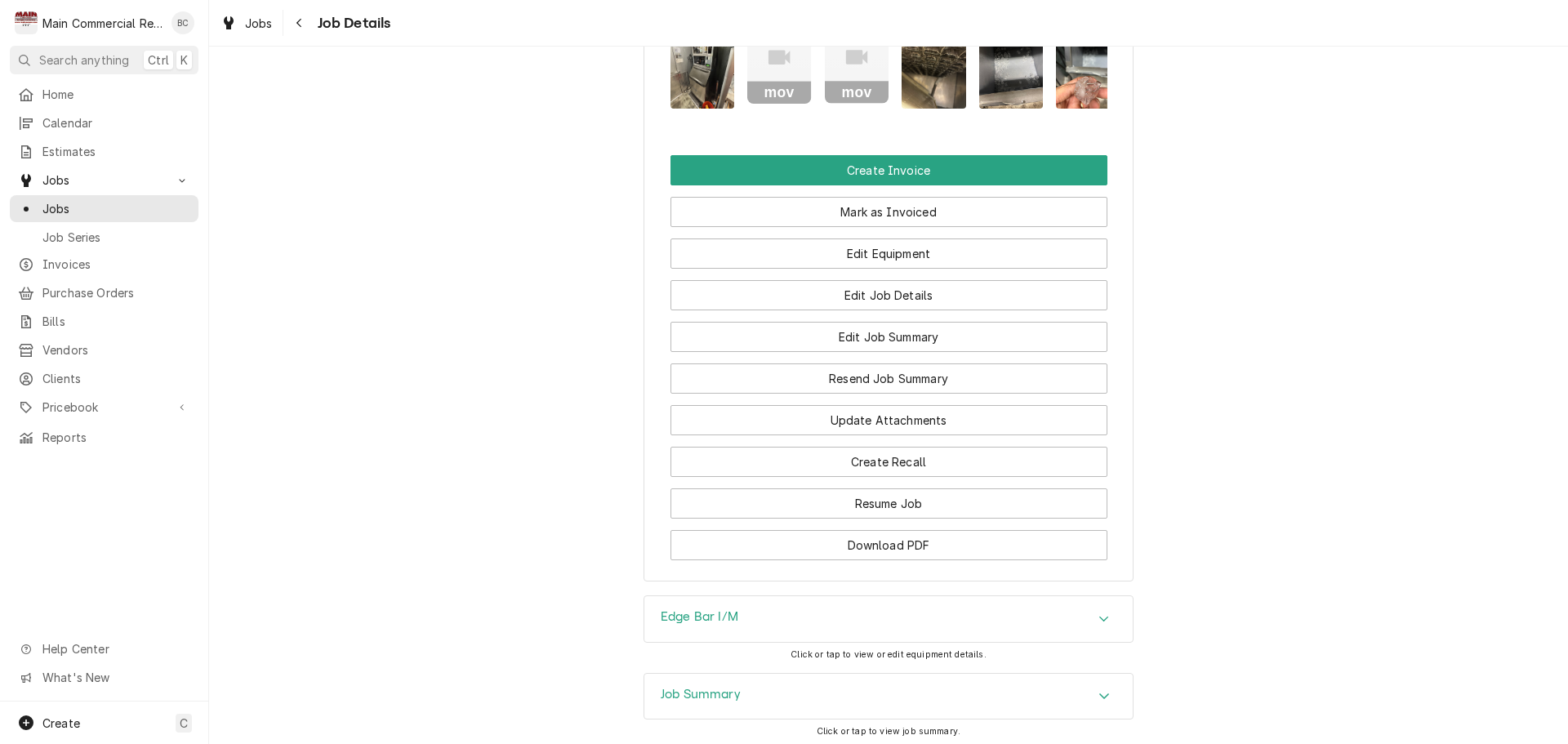
click at [673, 686] on h3 "Job Summary" at bounding box center [701, 694] width 80 height 16
click at [688, 609] on h3 "Edge Bar I/M" at bounding box center [699, 616] width 77 height 16
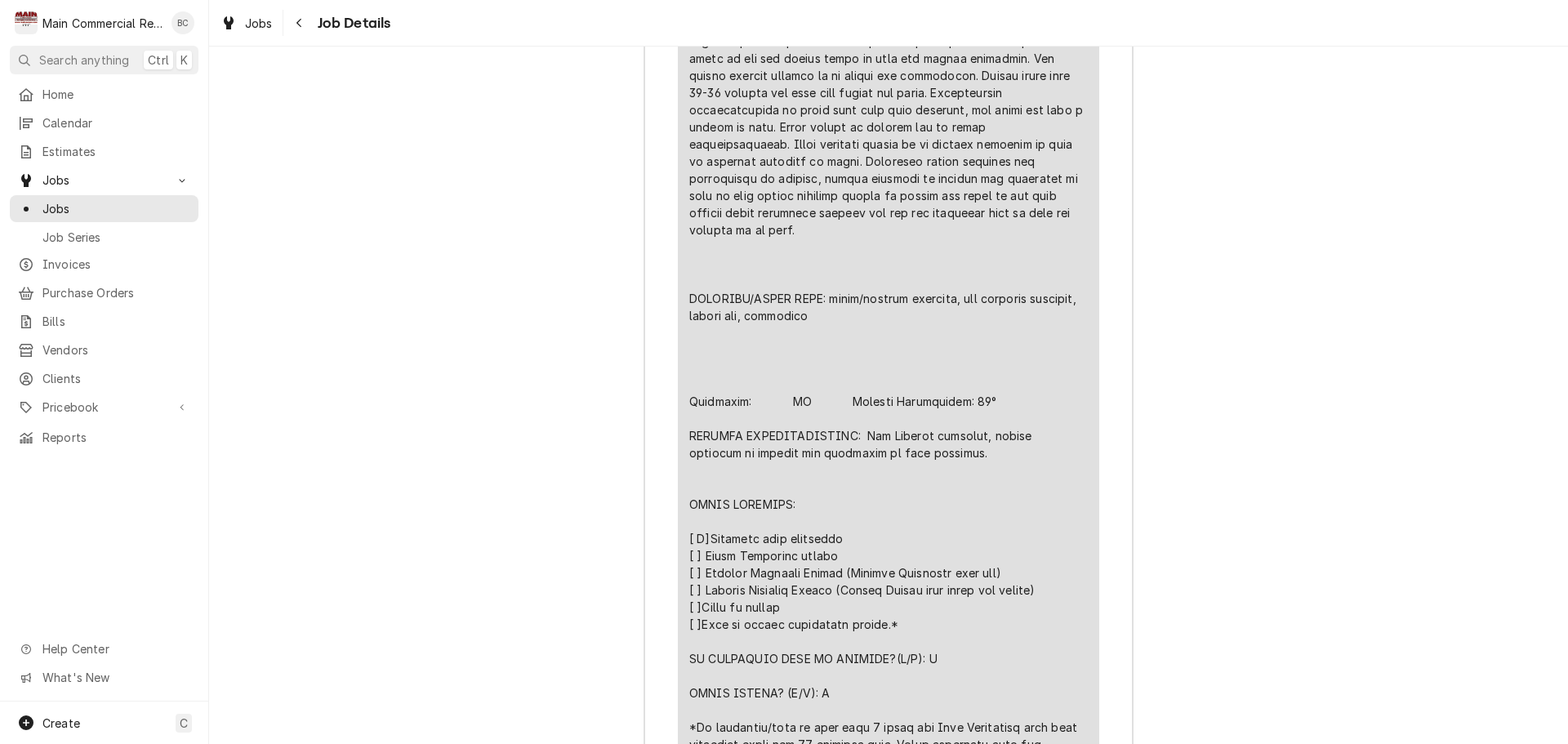
scroll to position [3806, 0]
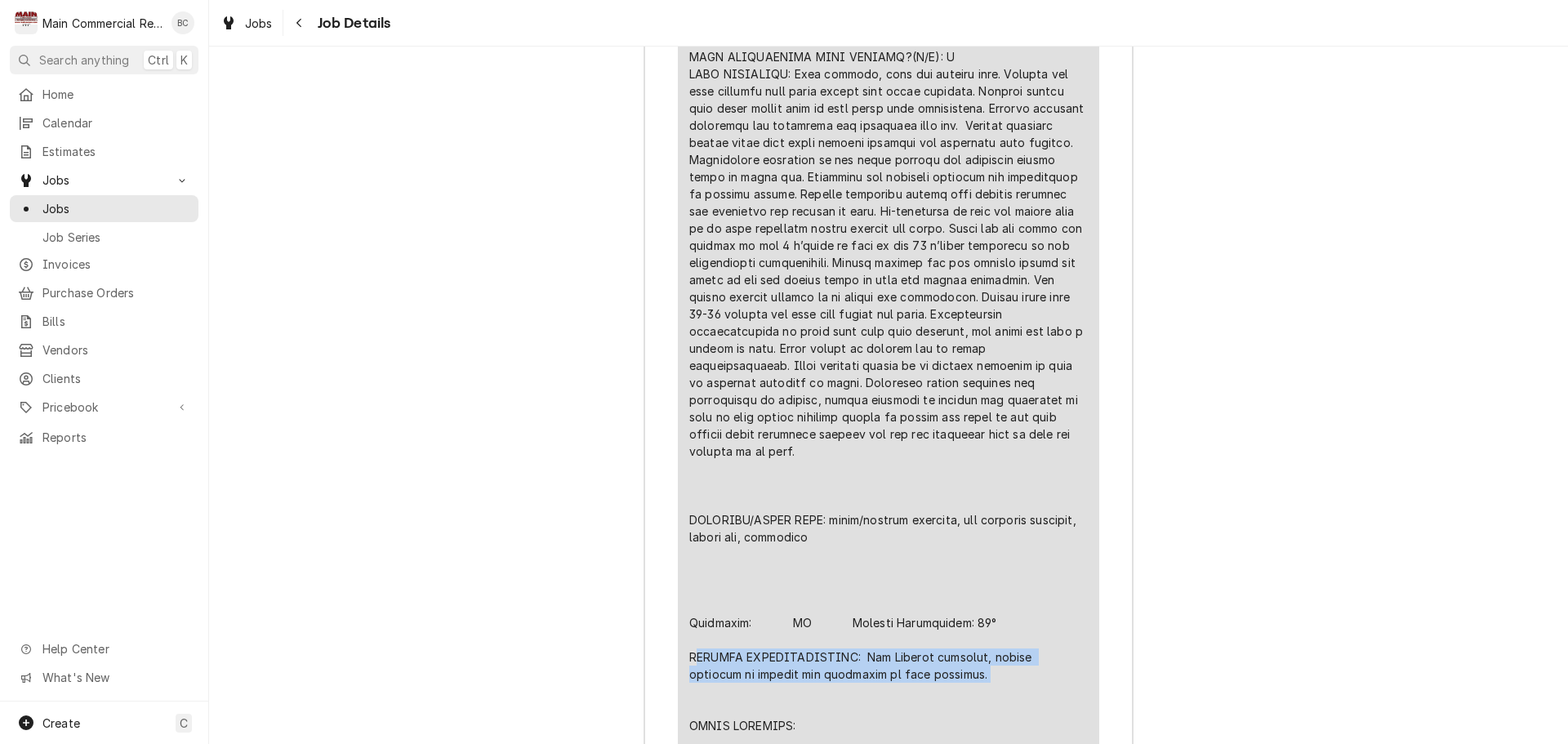
drag, startPoint x: 687, startPoint y: 496, endPoint x: 984, endPoint y: 507, distance: 297.2
click at [984, 507] on div "Line Item" at bounding box center [888, 476] width 398 height 1028
click at [681, 499] on div "Short Description ***REPAIRS*** Service Date Oct 2, 2025 Unit Cost $0.00 Qty. 1…" at bounding box center [889, 402] width 422 height 1204
drag, startPoint x: 686, startPoint y: 498, endPoint x: 969, endPoint y: 517, distance: 283.6
click at [969, 517] on div "Line Item" at bounding box center [888, 476] width 398 height 1028
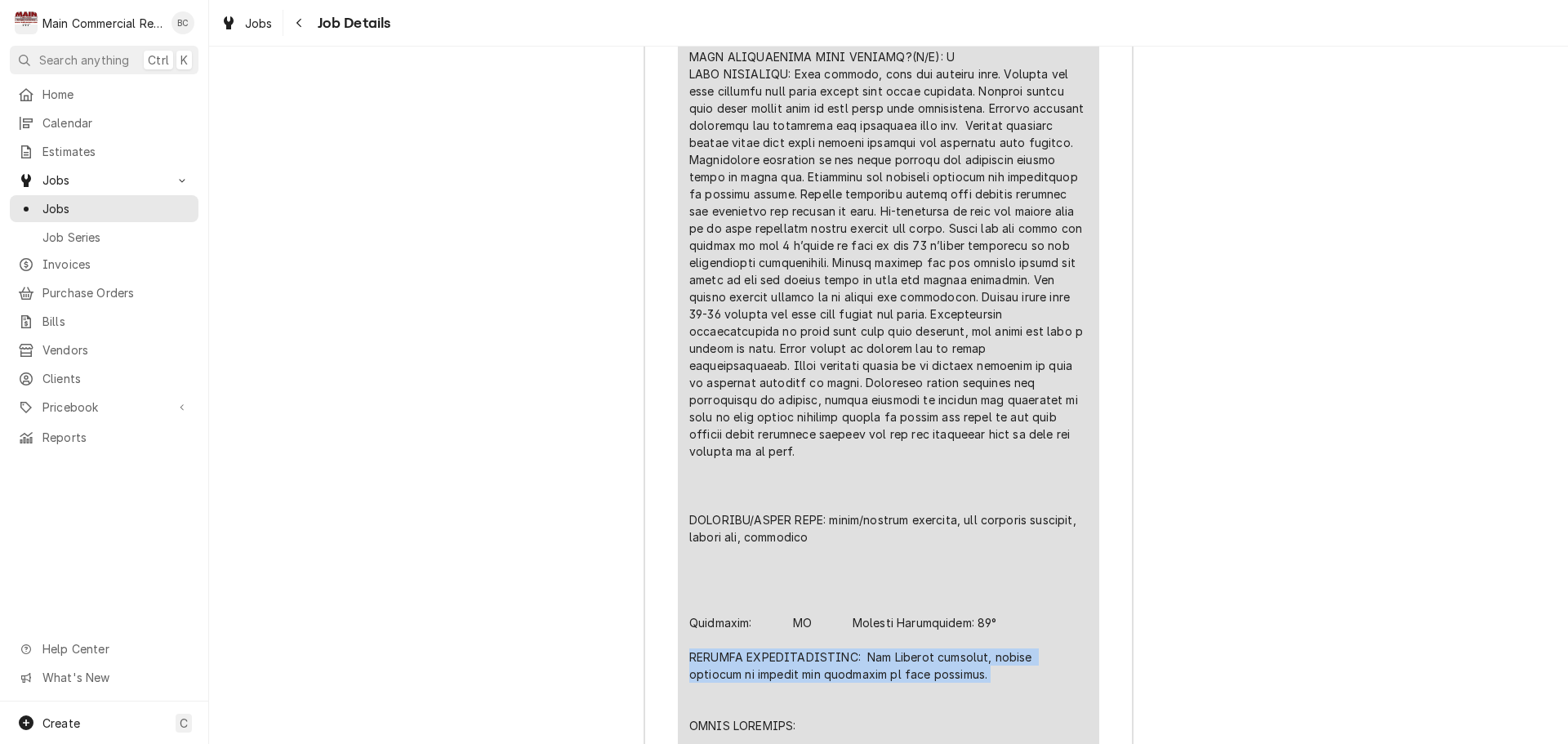
copy div "FURTHER RECOMMENDATIONS: Ice Machine cleaning, switch adhesive is checked for s…"
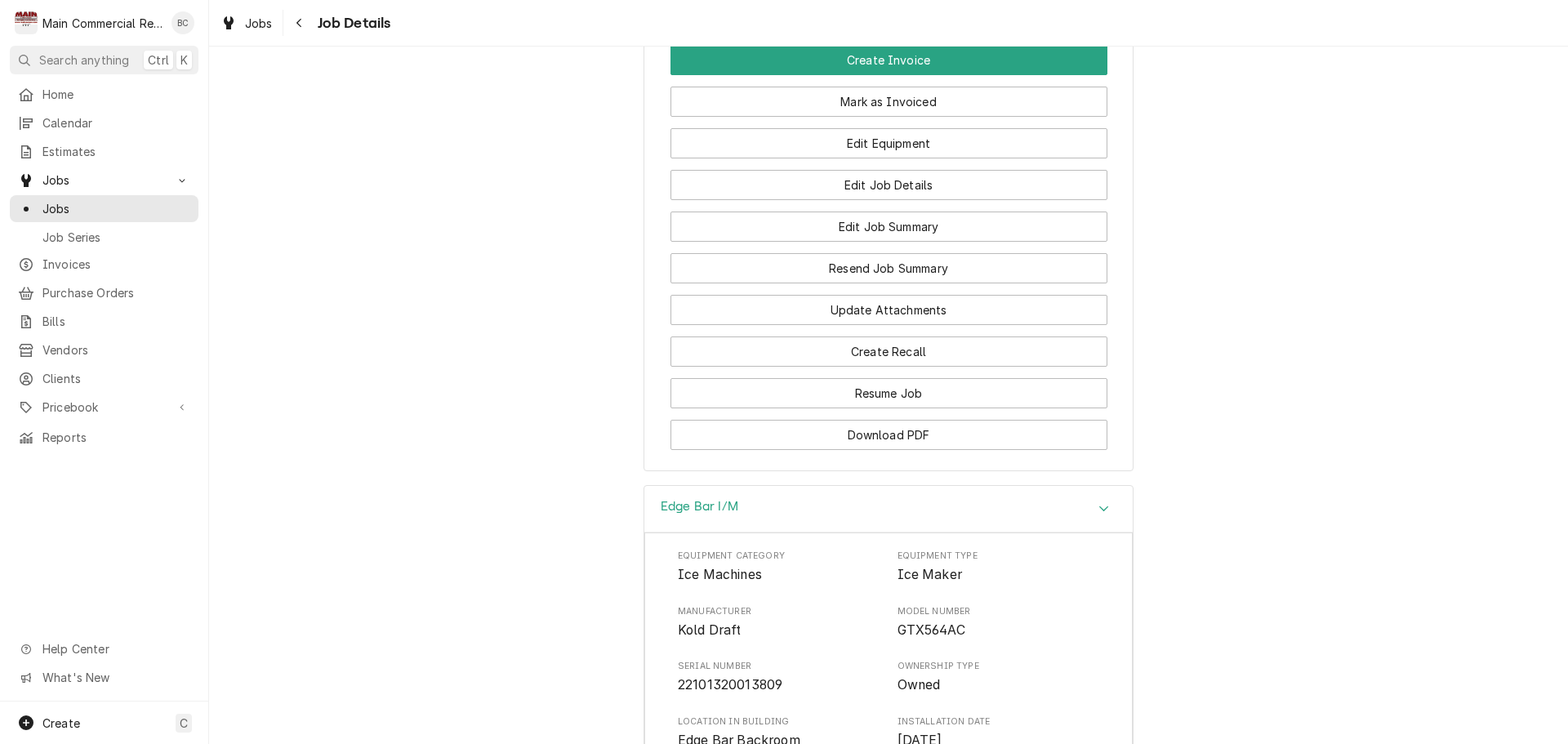
scroll to position [2172, 0]
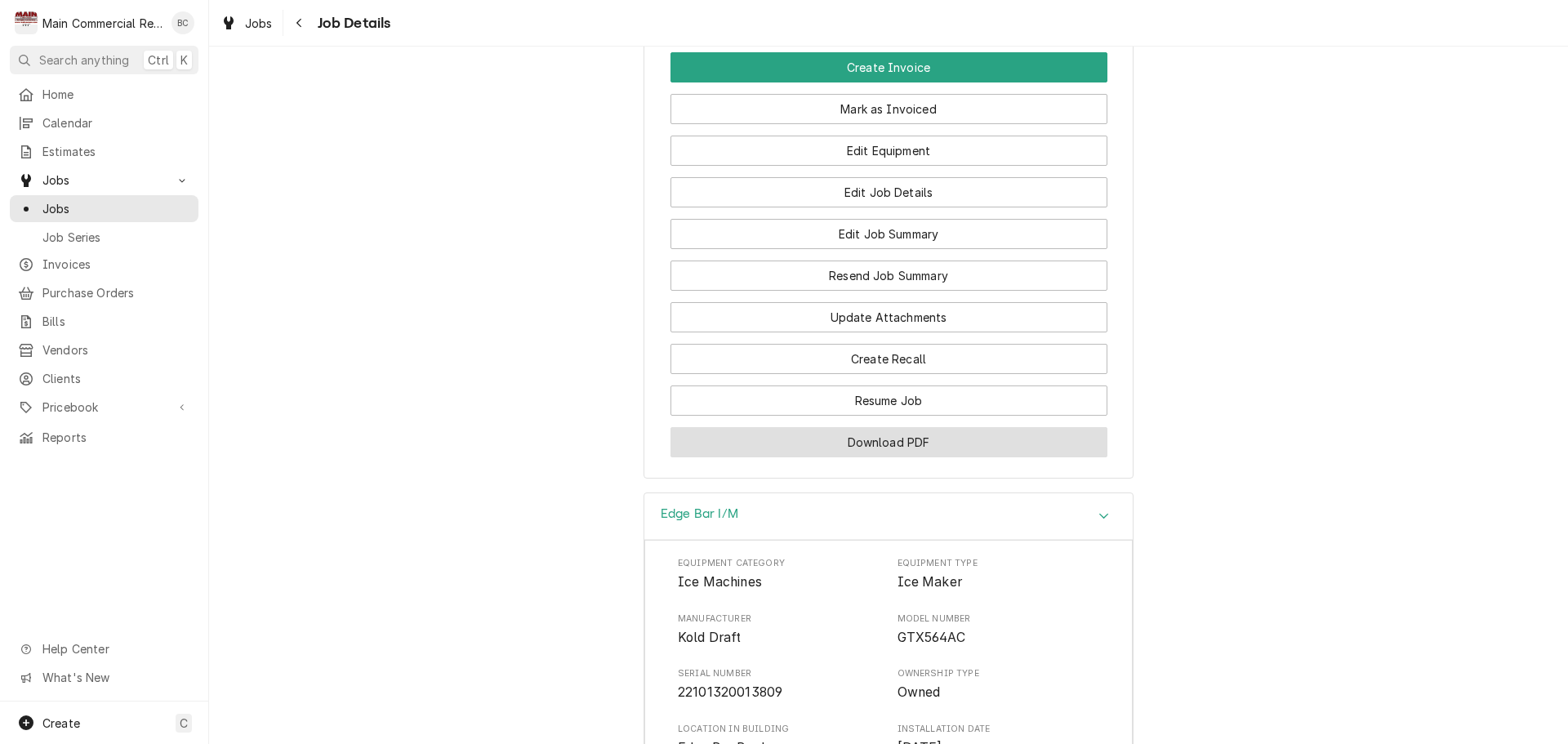
click at [872, 427] on button "Download PDF" at bounding box center [889, 442] width 437 height 30
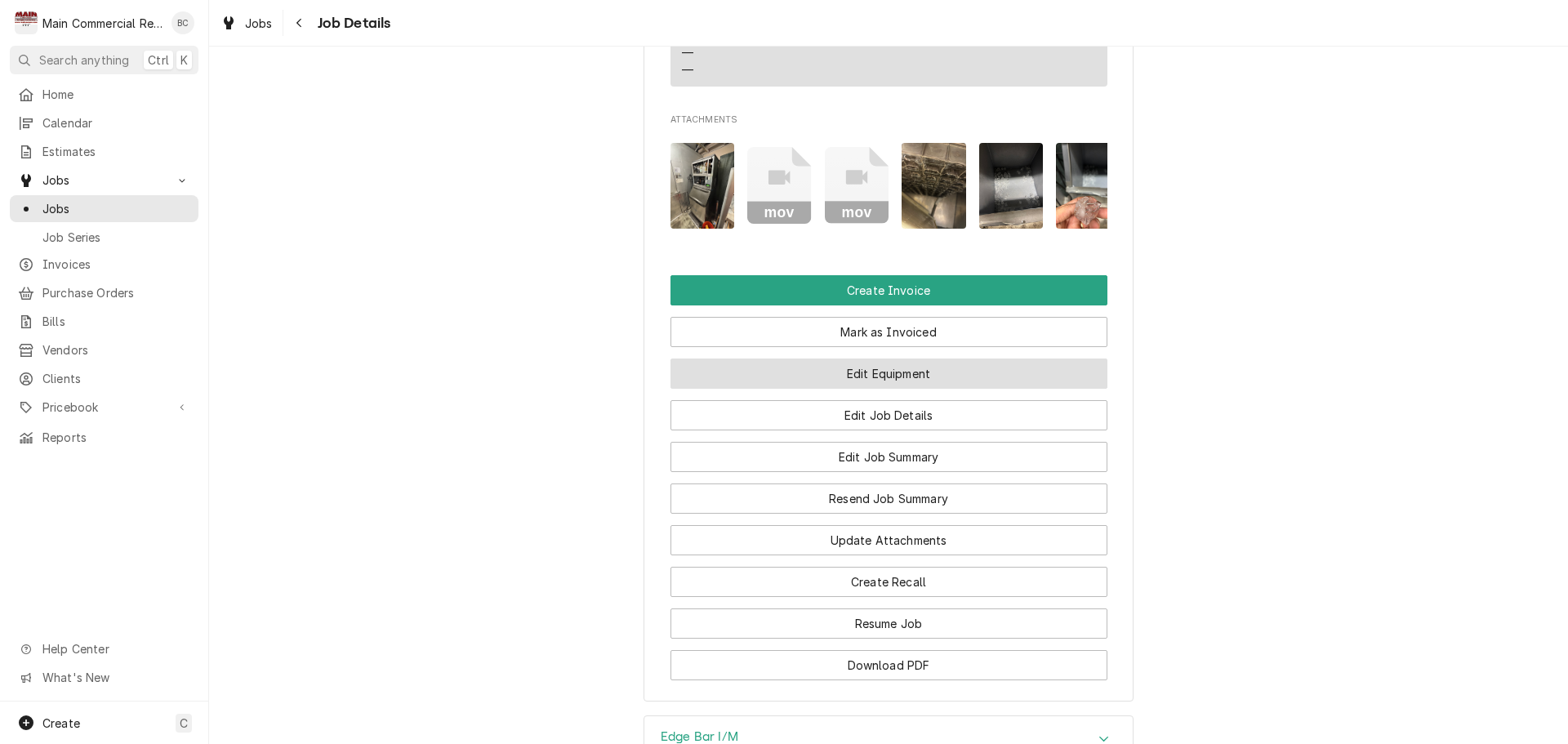
scroll to position [1928, 0]
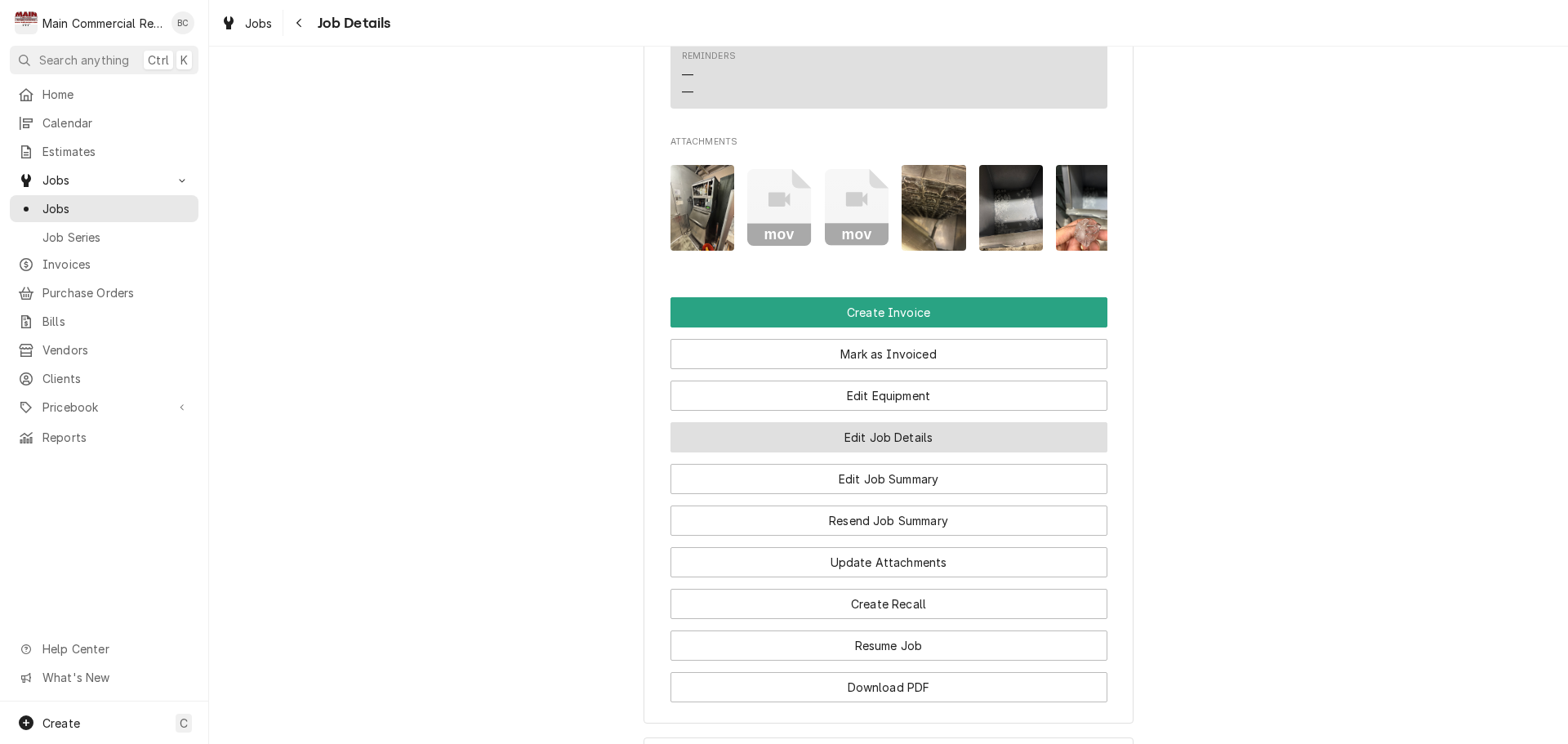
click at [865, 422] on button "Edit Job Details" at bounding box center [889, 437] width 437 height 30
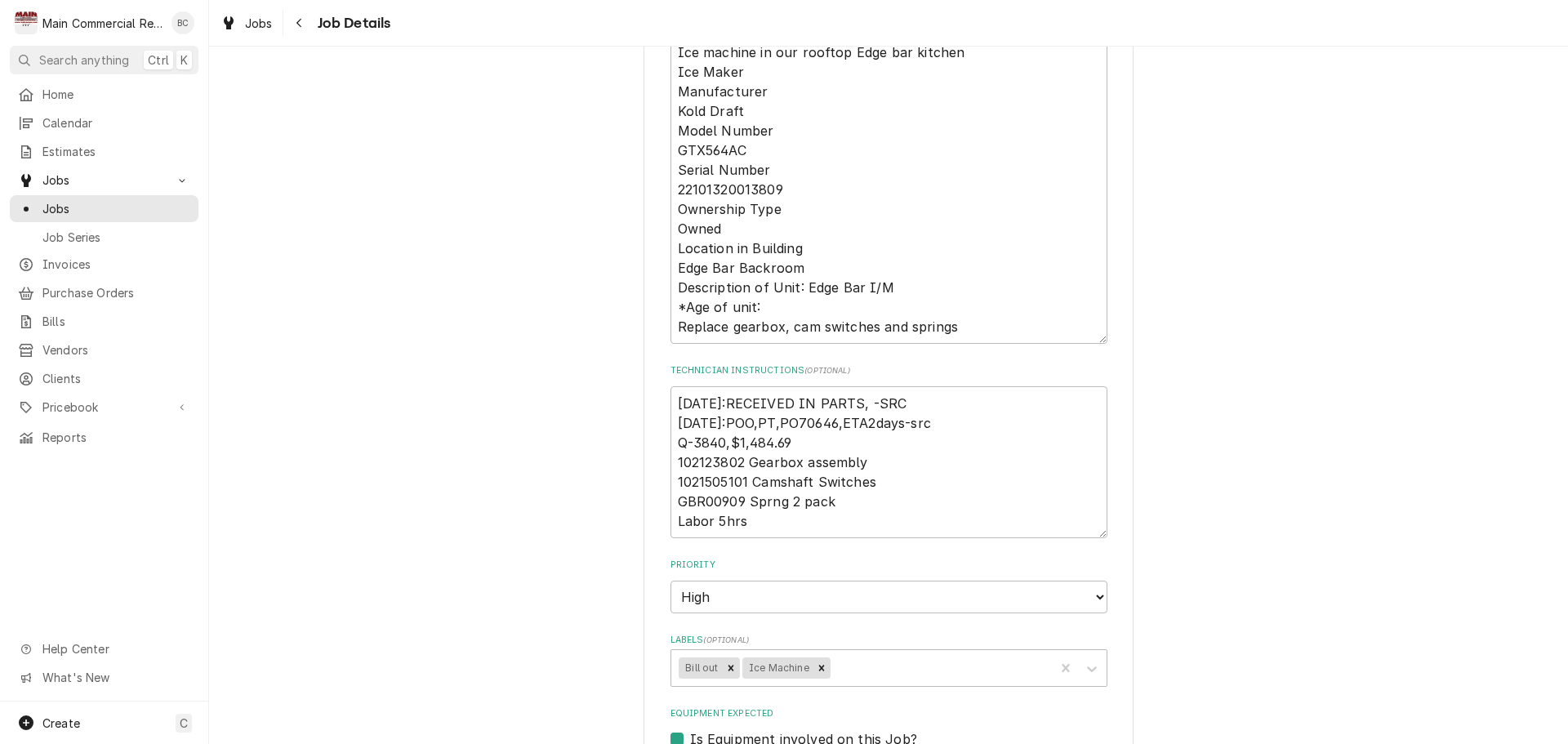
scroll to position [408, 0]
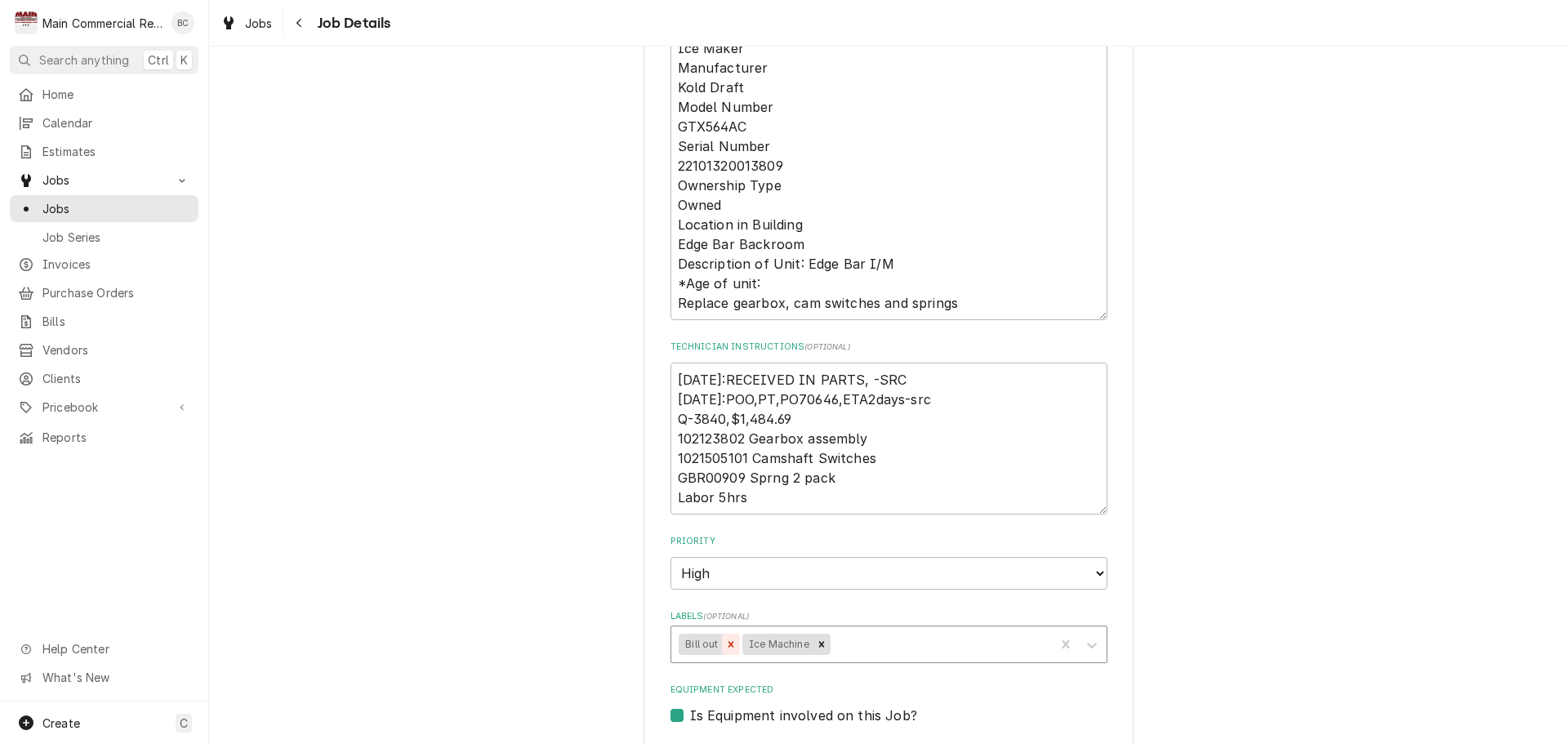
click at [726, 641] on icon "Remove Bill out" at bounding box center [731, 644] width 11 height 11
type textarea "x"
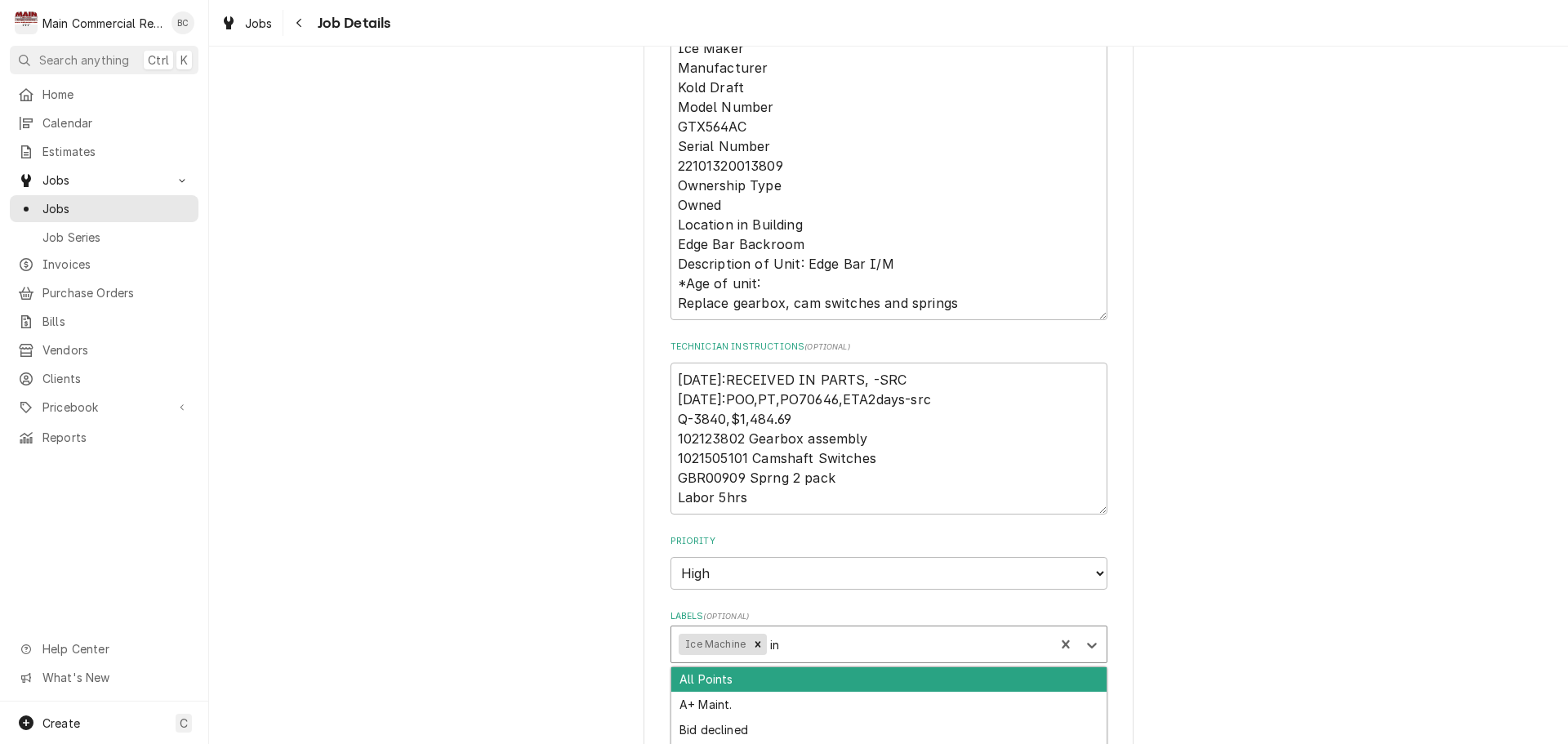
type input "inv"
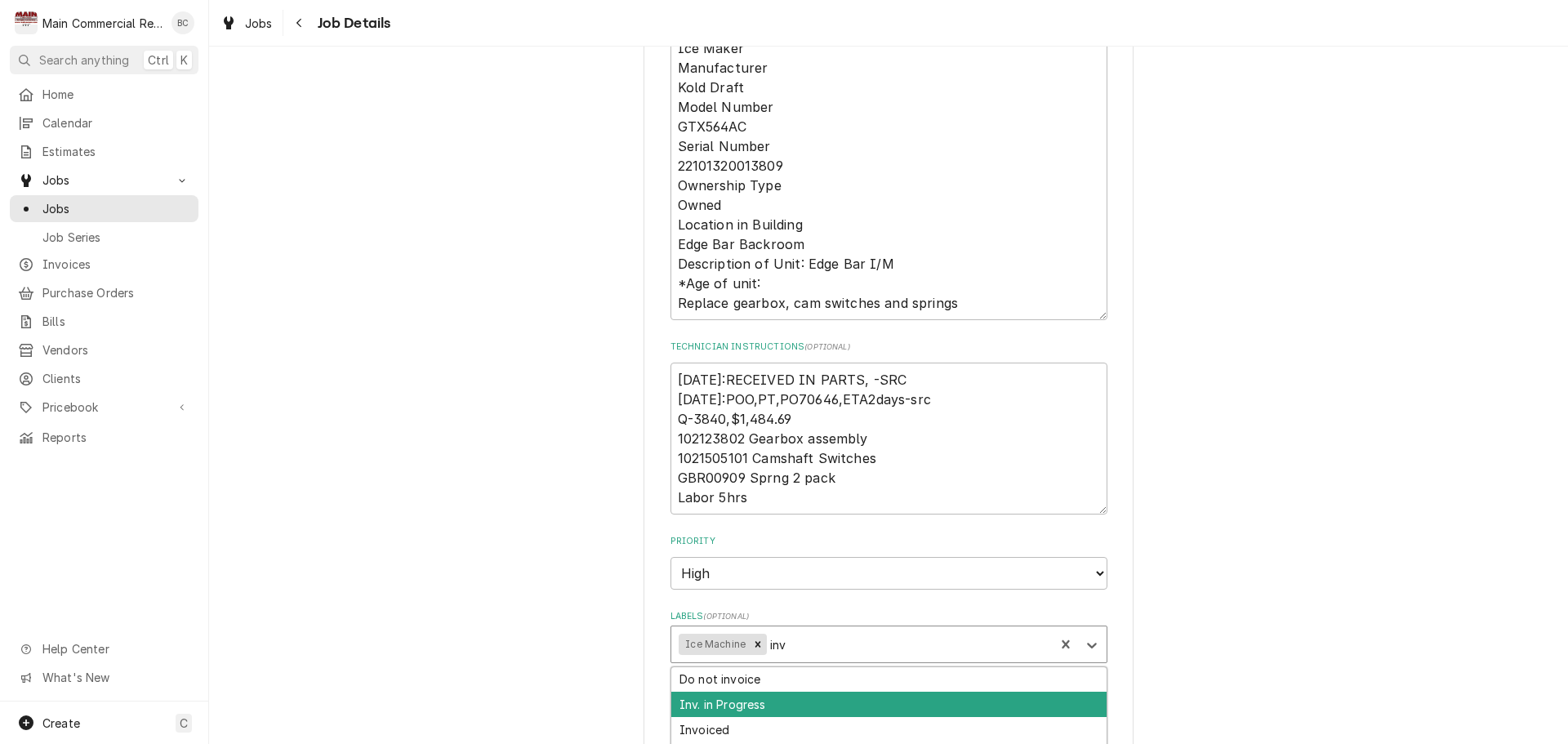
click at [781, 703] on div "Inv. in Progress" at bounding box center [889, 704] width 436 height 25
type textarea "x"
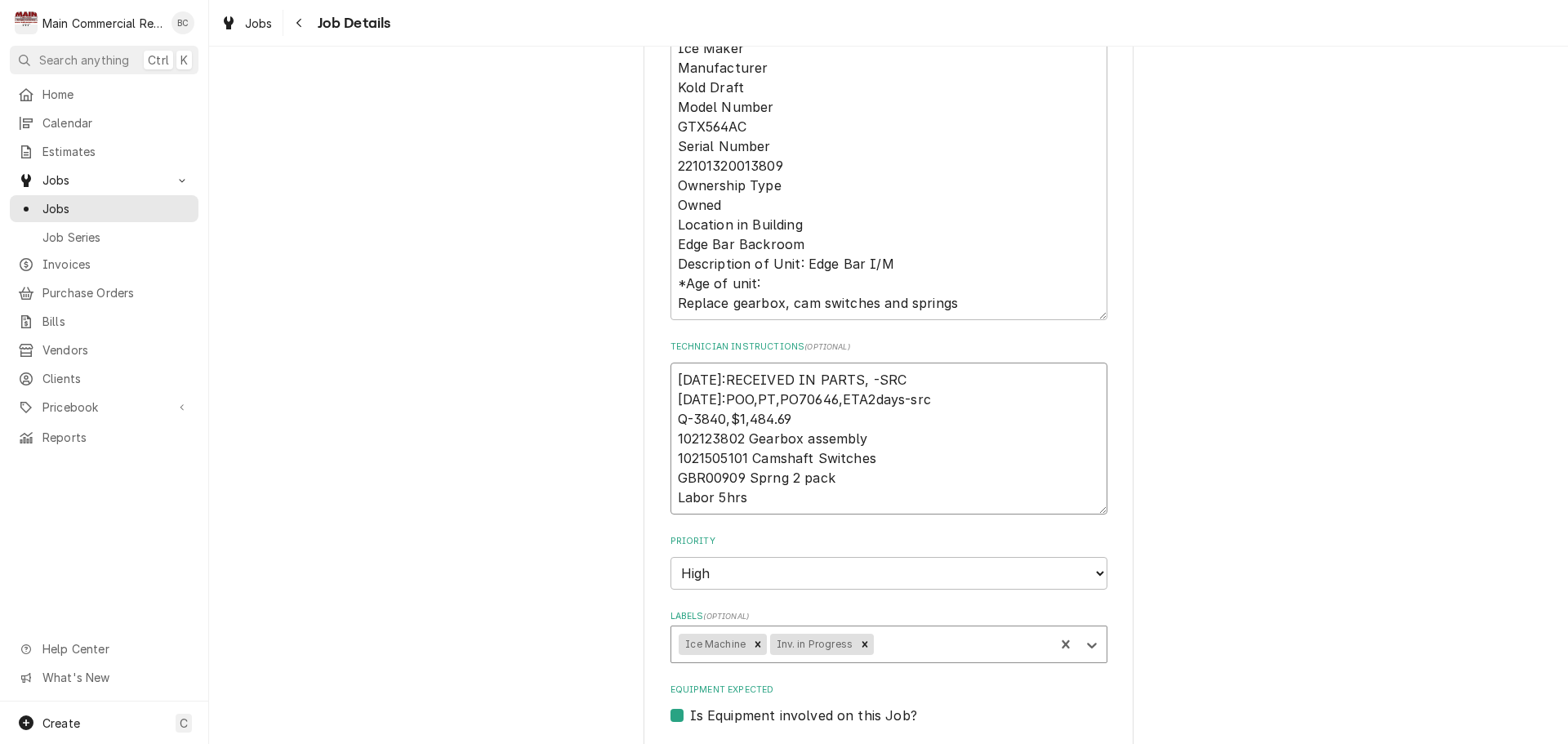
click at [671, 374] on textarea "9/29/25:RECEIVED IN PARTS, -SRC 9/25/25:POO,PT,PO70646,ETA2days-src Q-3840,$1,4…" at bounding box center [889, 438] width 437 height 152
type textarea "x"
type textarea "9/29/25:RECEIVED IN PARTS, -SRC 9/25/25:POO,PT,PO70646,ETA2days-src Q-3840,$1,4…"
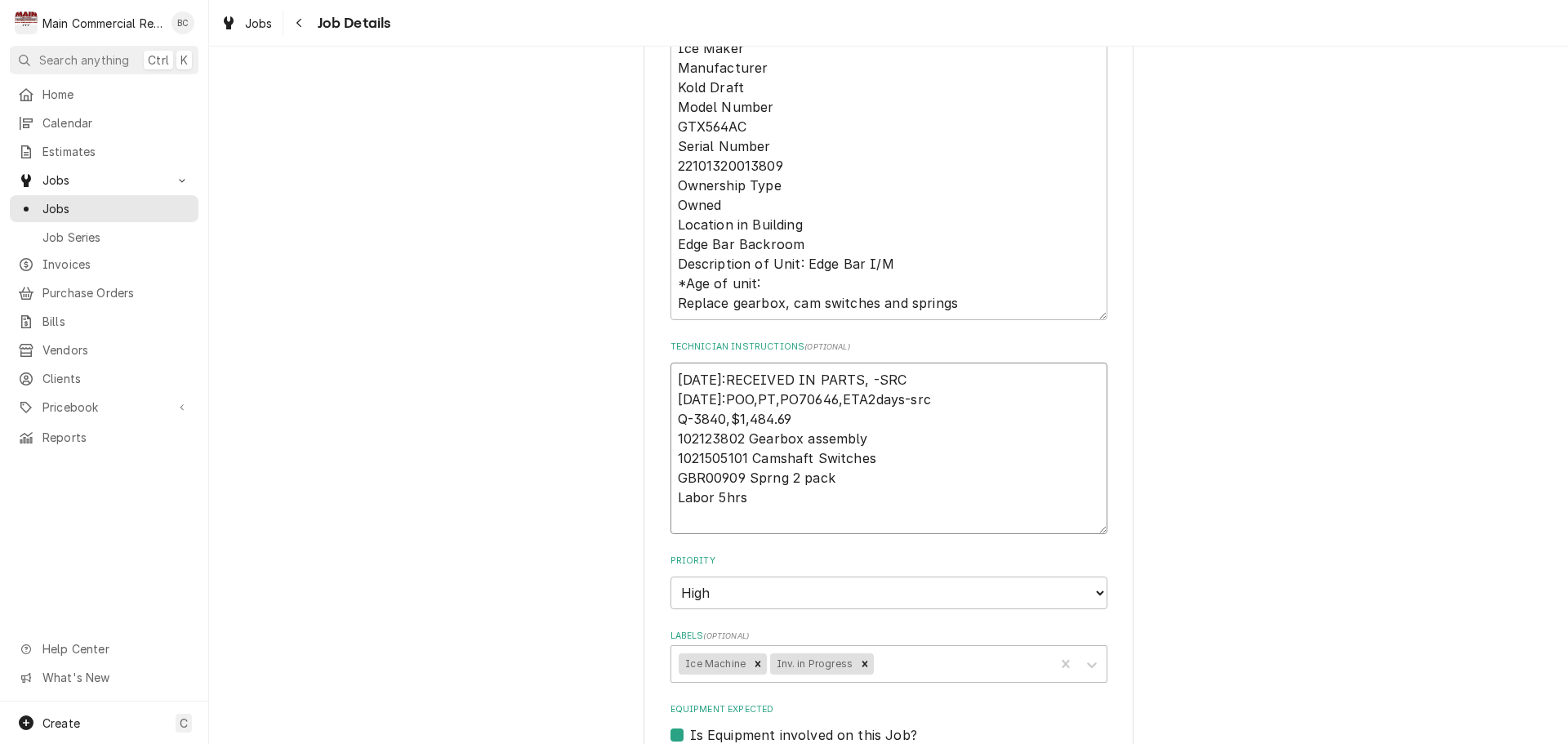
type textarea "x"
type textarea "IN 9/29/25:RECEIVED IN PARTS, -SRC 9/25/25:POO,PT,PO70646,ETA2days-src Q-3840,$…"
type textarea "x"
type textarea "INI 9/29/25:RECEIVED IN PARTS, -SRC 9/25/25:POO,PT,PO70646,ETA2days-src Q-3840,…"
type textarea "x"
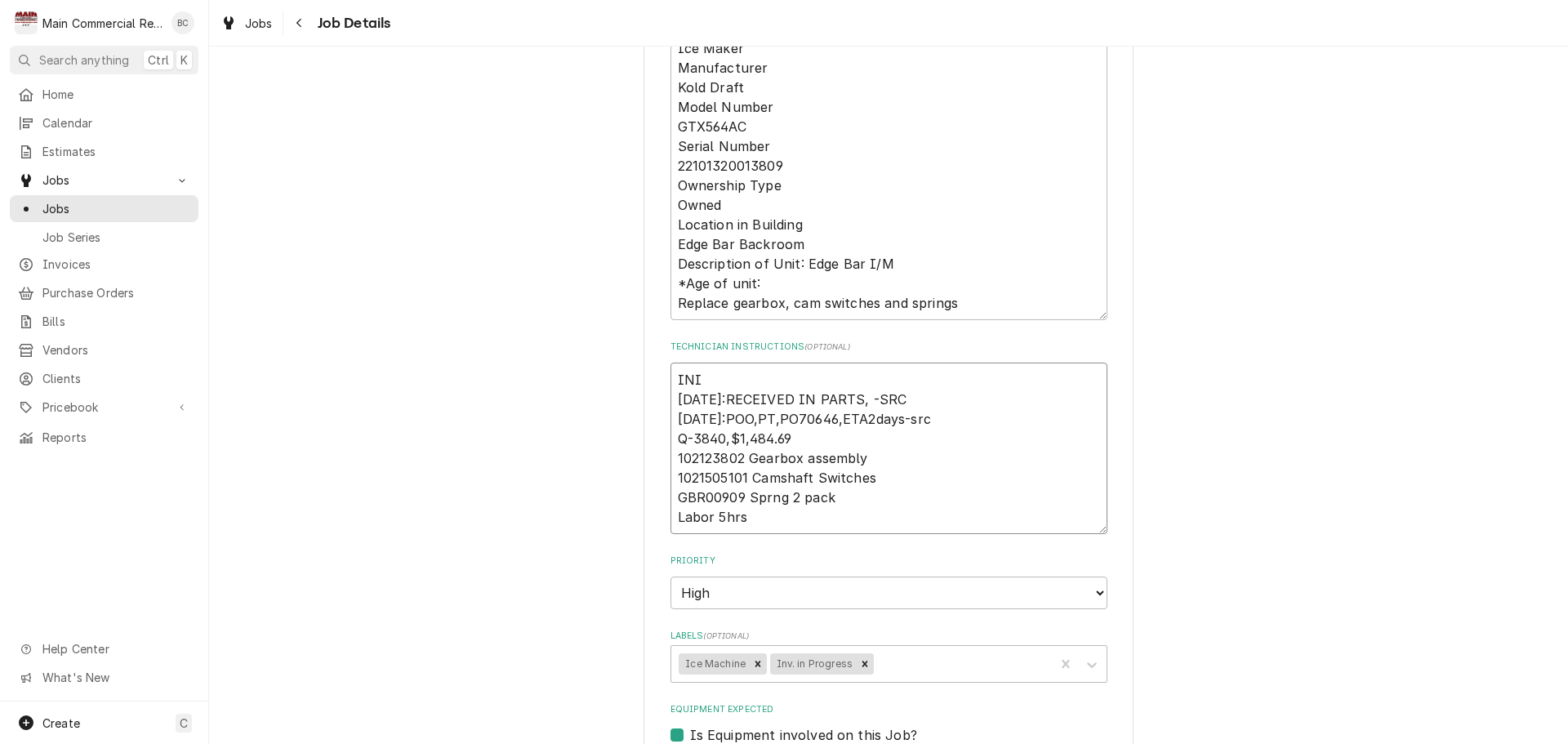
type textarea "INIV 9/29/25:RECEIVED IN PARTS, -SRC 9/25/25:POO,PT,PO70646,ETA2days-src Q-3840…"
type textarea "x"
type textarea "INIV# 9/29/25:RECEIVED IN PARTS, -SRC 9/25/25:POO,PT,PO70646,ETA2days-src Q-384…"
type textarea "x"
type textarea "INIV#1 9/29/25:RECEIVED IN PARTS, -SRC 9/25/25:POO,PT,PO70646,ETA2days-src Q-38…"
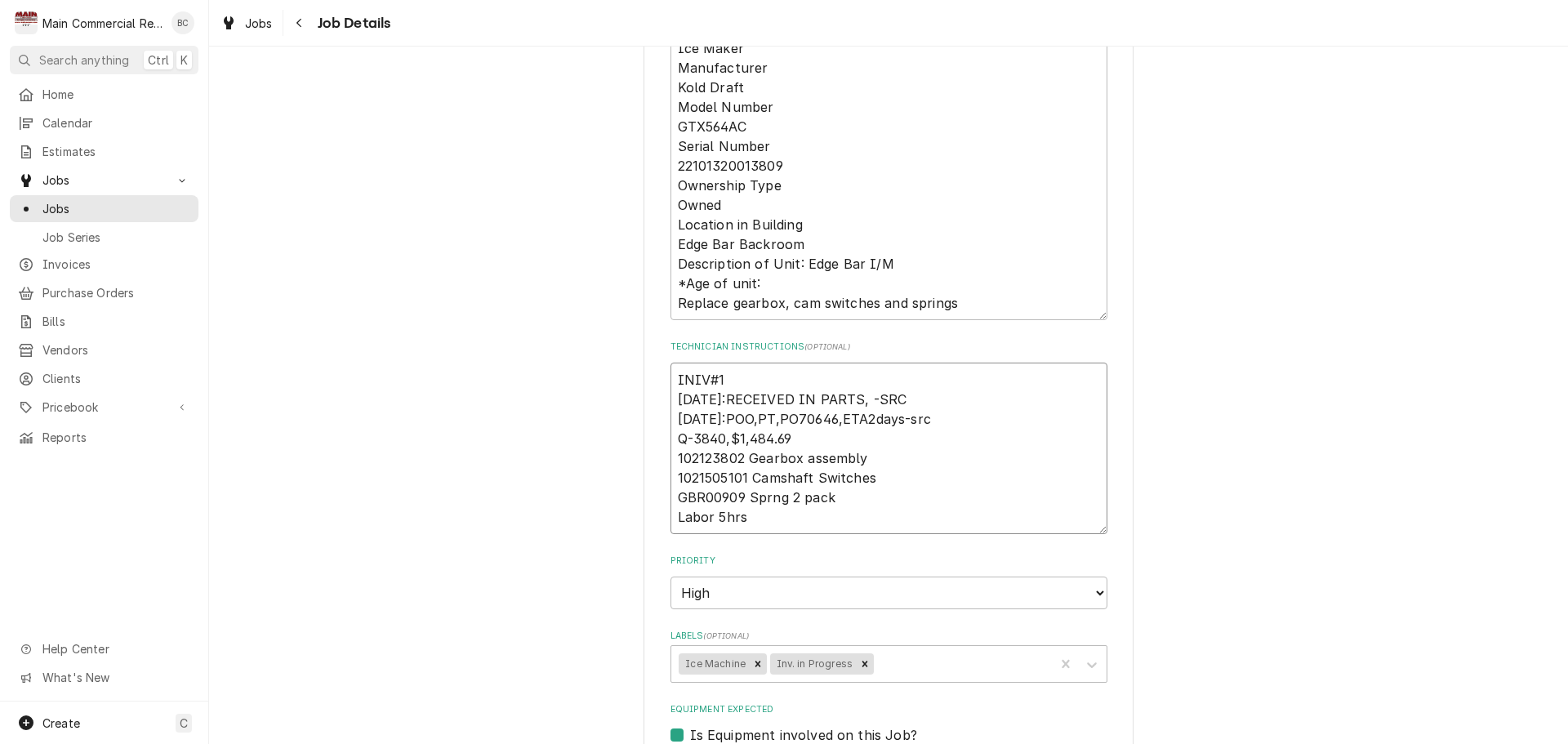
type textarea "x"
type textarea "INIV#15 9/29/25:RECEIVED IN PARTS, -SRC 9/25/25:POO,PT,PO70646,ETA2days-src Q-3…"
type textarea "x"
type textarea "INIV#152 9/29/25:RECEIVED IN PARTS, -SRC 9/25/25:POO,PT,PO70646,ETA2days-src Q-…"
type textarea "x"
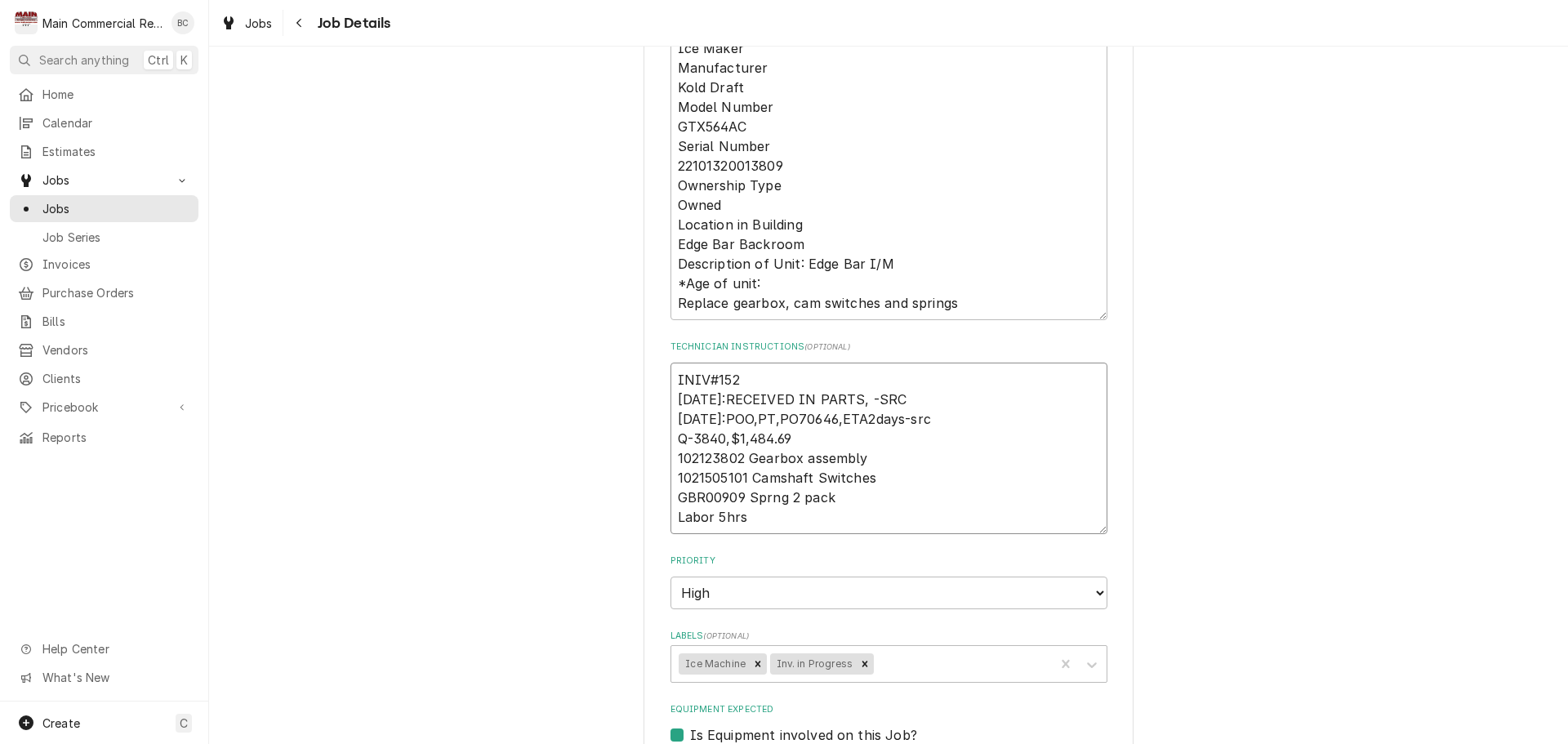
type textarea "INIV#1523 9/29/25:RECEIVED IN PARTS, -SRC 9/25/25:POO,PT,PO70646,ETA2days-src Q…"
type textarea "x"
type textarea "INIV#15234 9/29/25:RECEIVED IN PARTS, -SRC 9/25/25:POO,PT,PO70646,ETA2days-src …"
type textarea "x"
type textarea "INIV#152343 9/29/25:RECEIVED IN PARTS, -SRC 9/25/25:POO,PT,PO70646,ETA2days-src…"
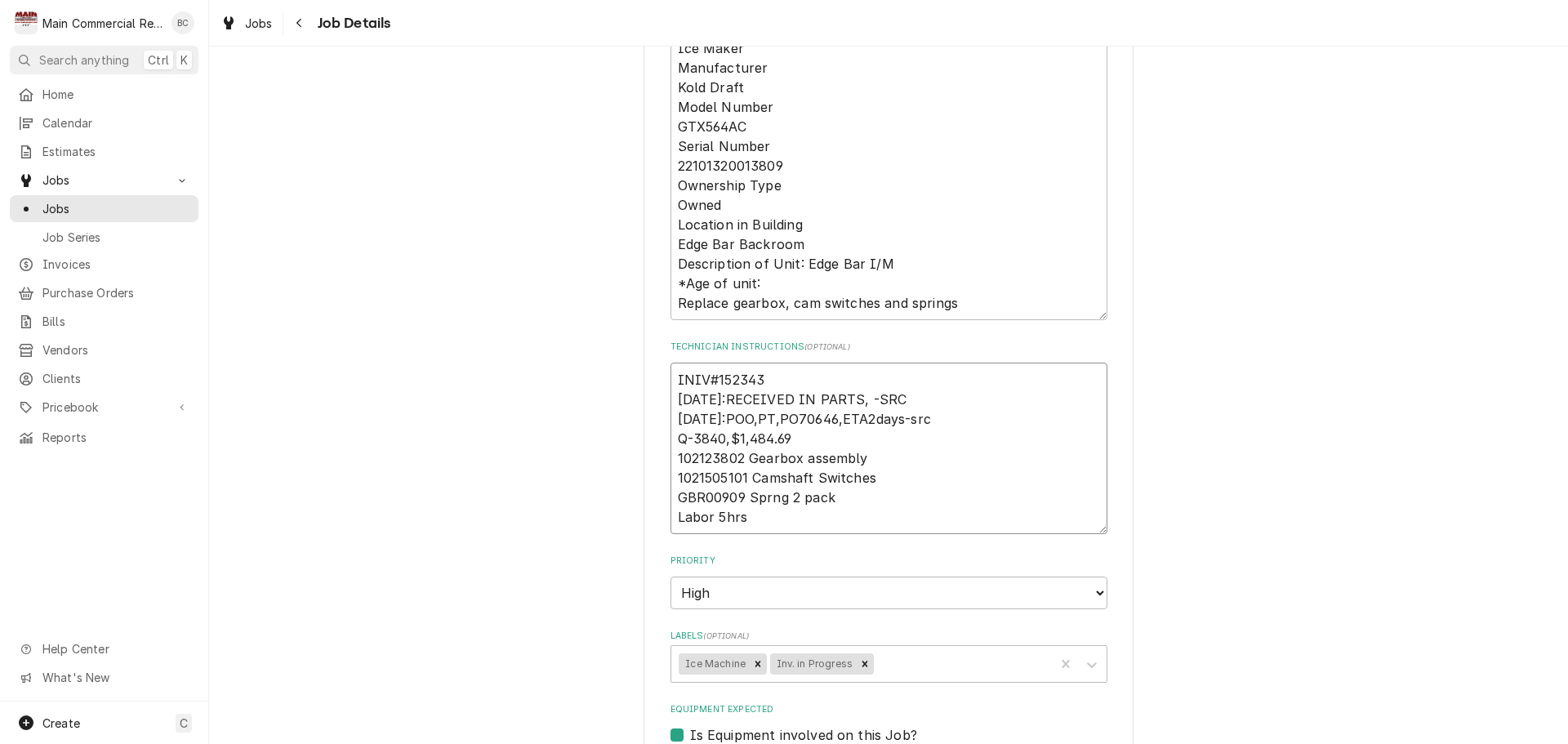
type textarea "x"
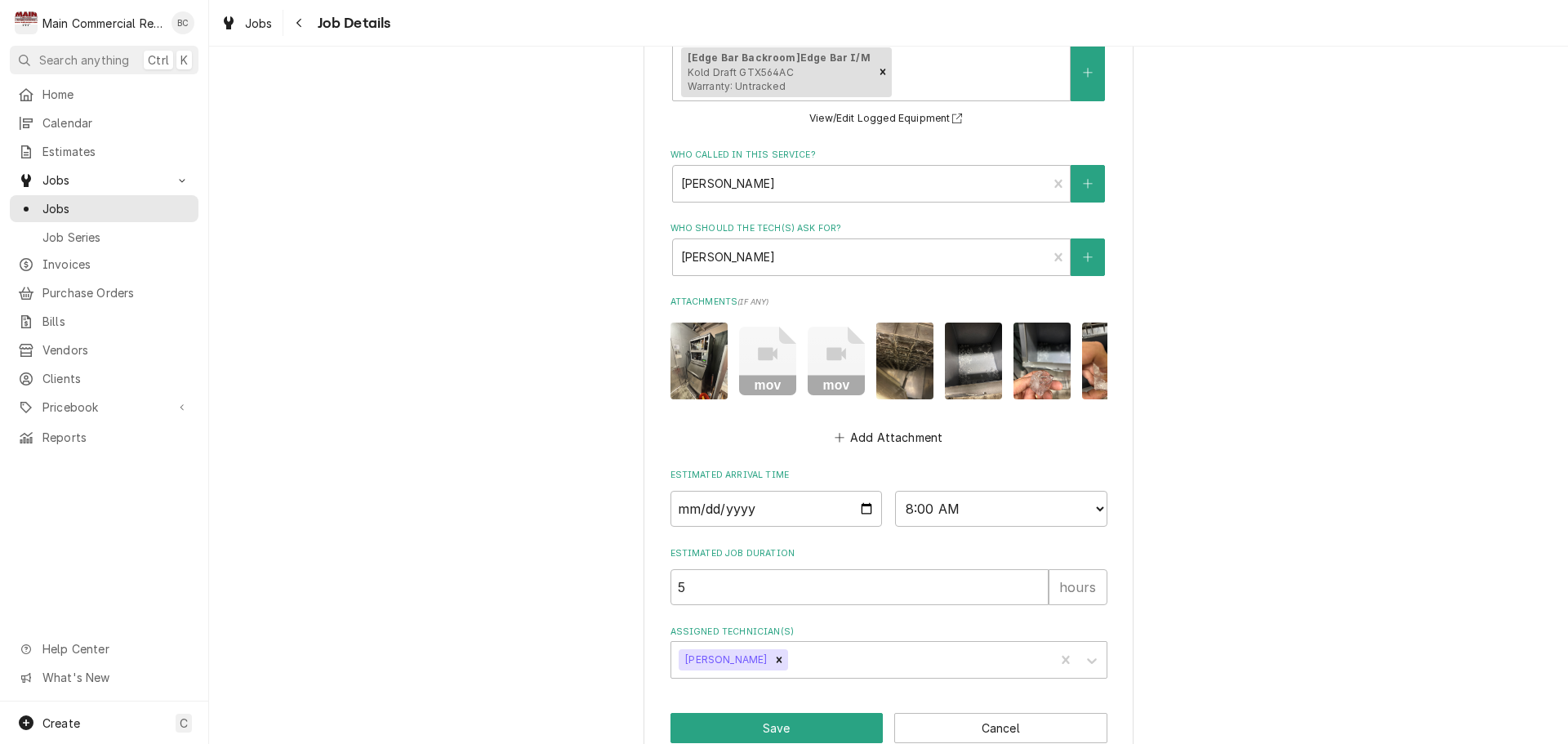
scroll to position [1192, 0]
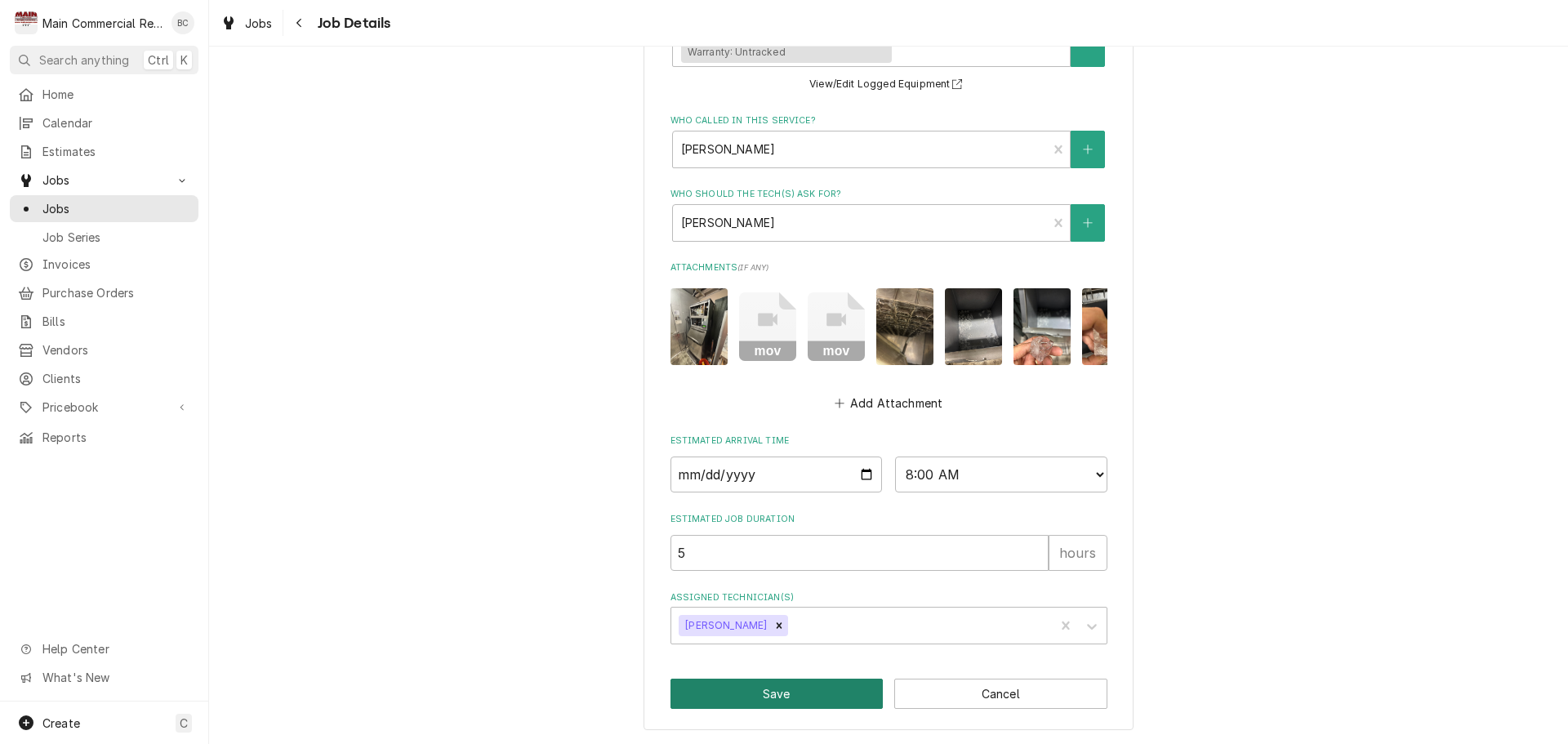
type textarea "INIV#152343 9/29/25:RECEIVED IN PARTS, -SRC 9/25/25:POO,PT,PO70646,ETA2days-src…"
click at [740, 704] on button "Save" at bounding box center [777, 694] width 214 height 30
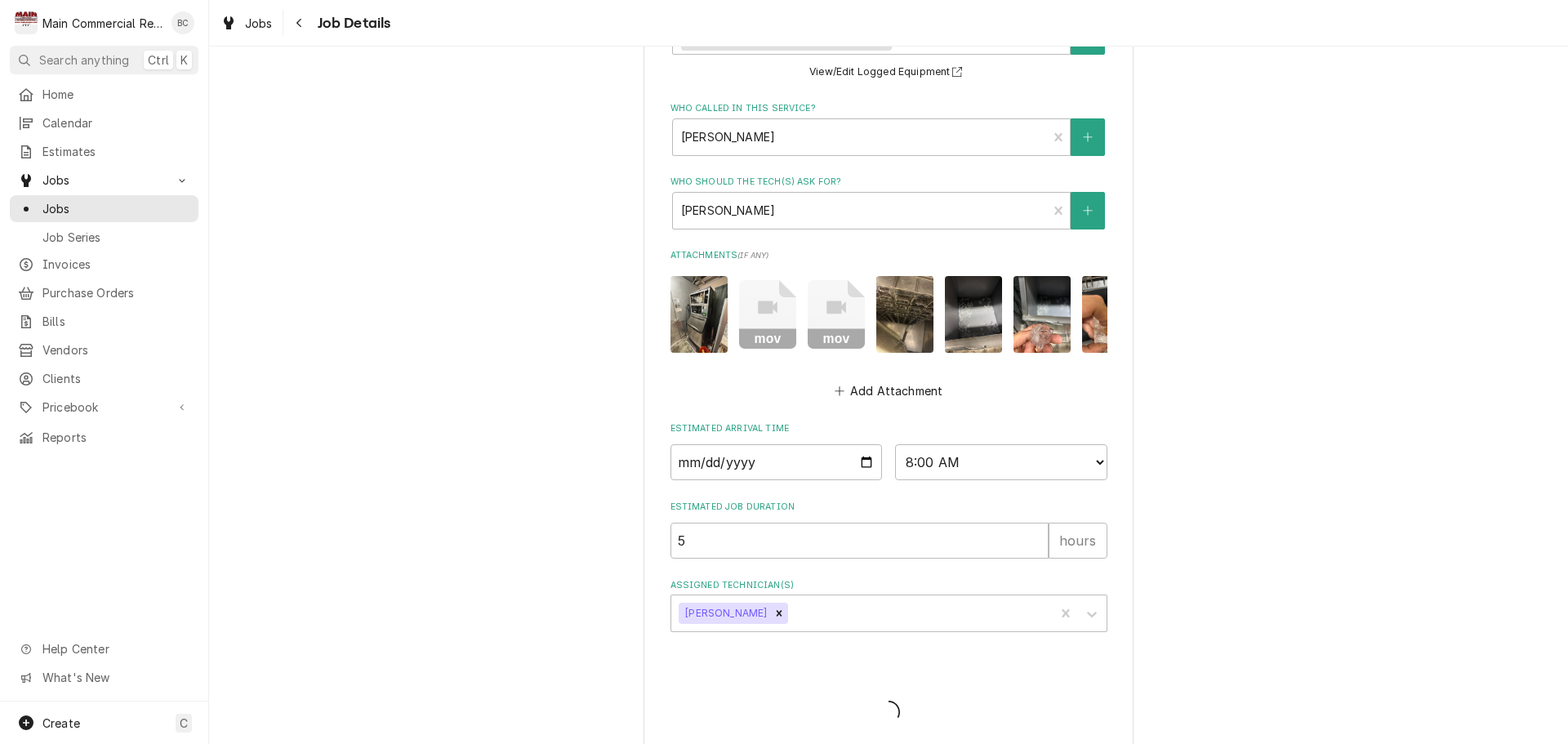
type textarea "x"
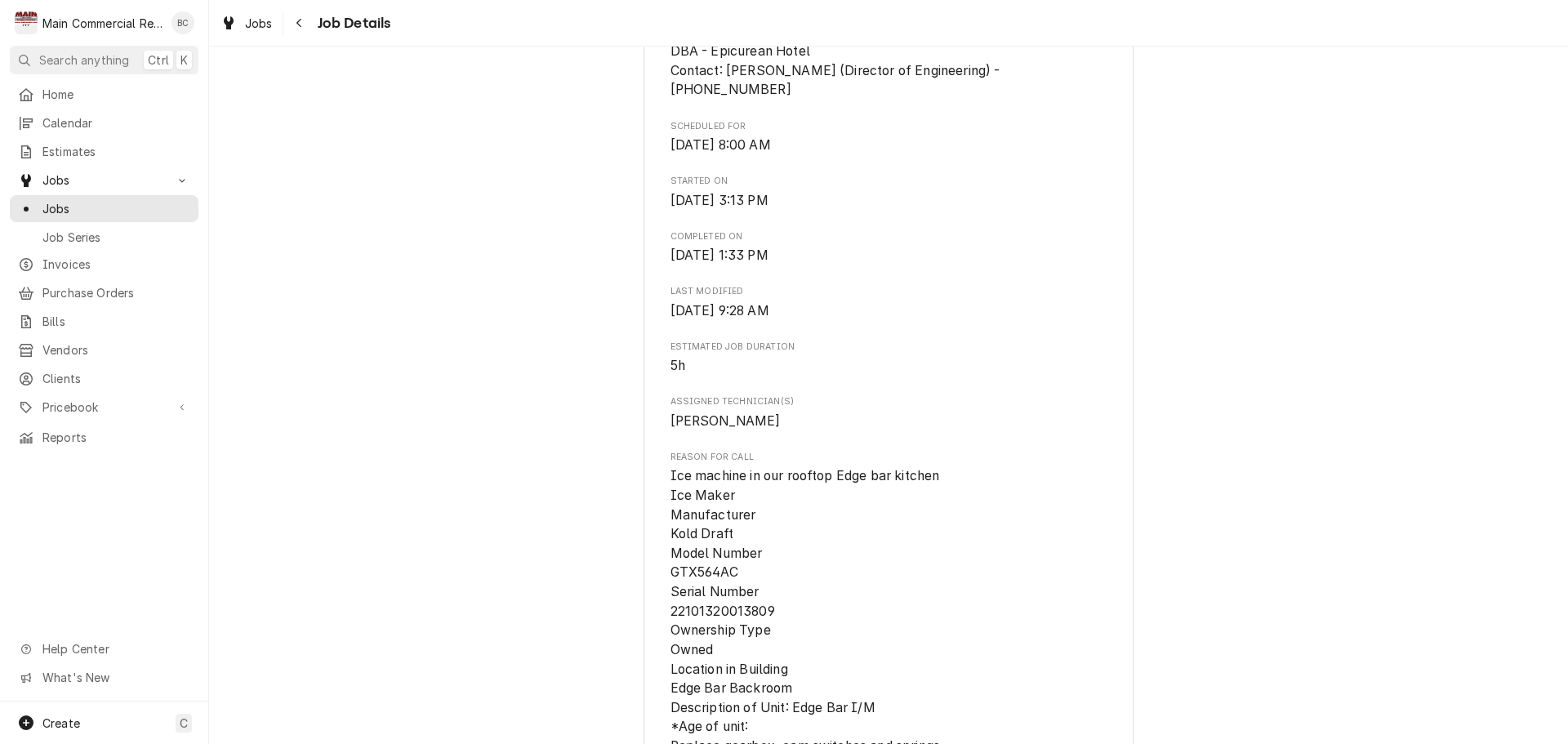
scroll to position [408, 0]
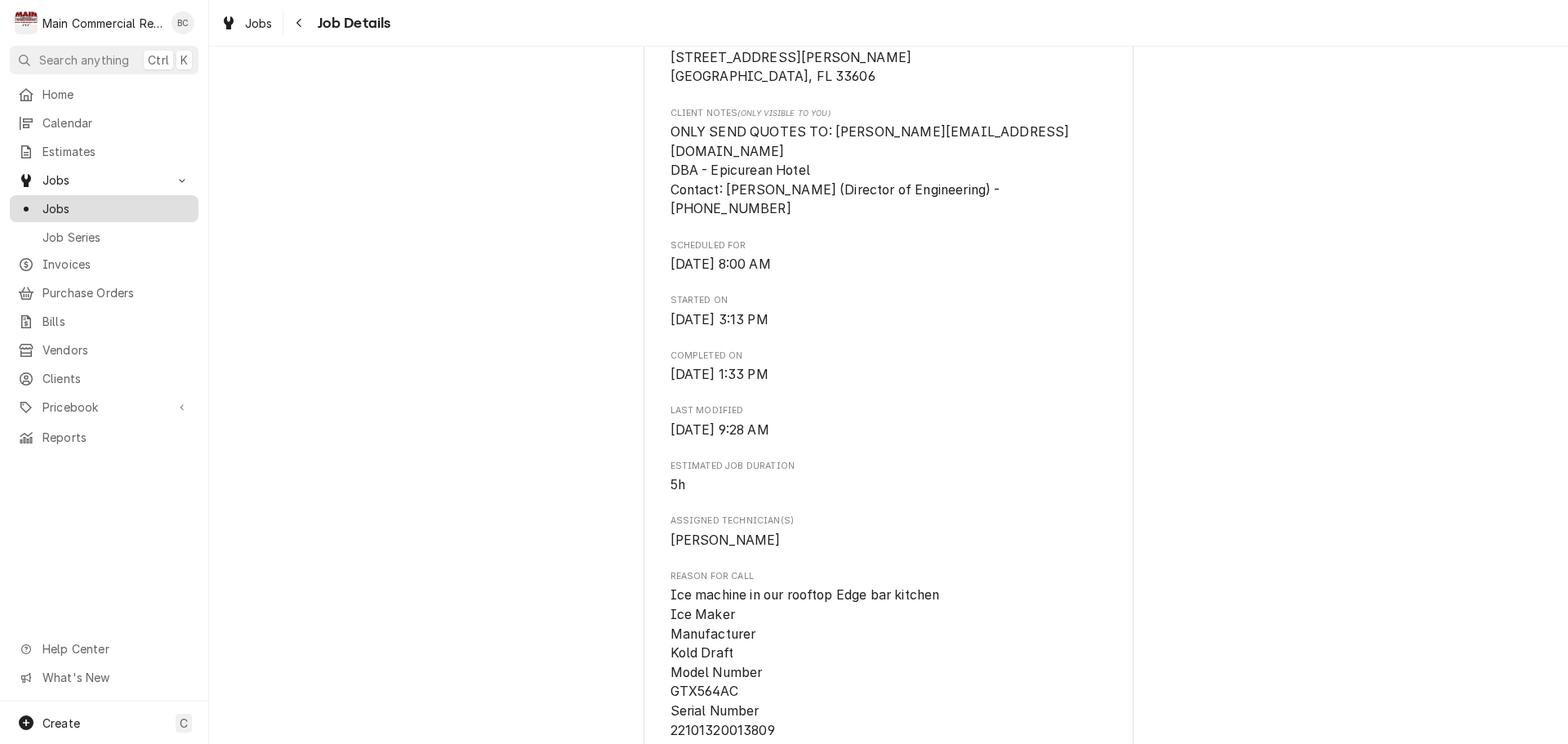
click at [140, 208] on span "Jobs" at bounding box center [117, 209] width 148 height 17
